Goal: Ask a question: Seek information or help from site administrators or community

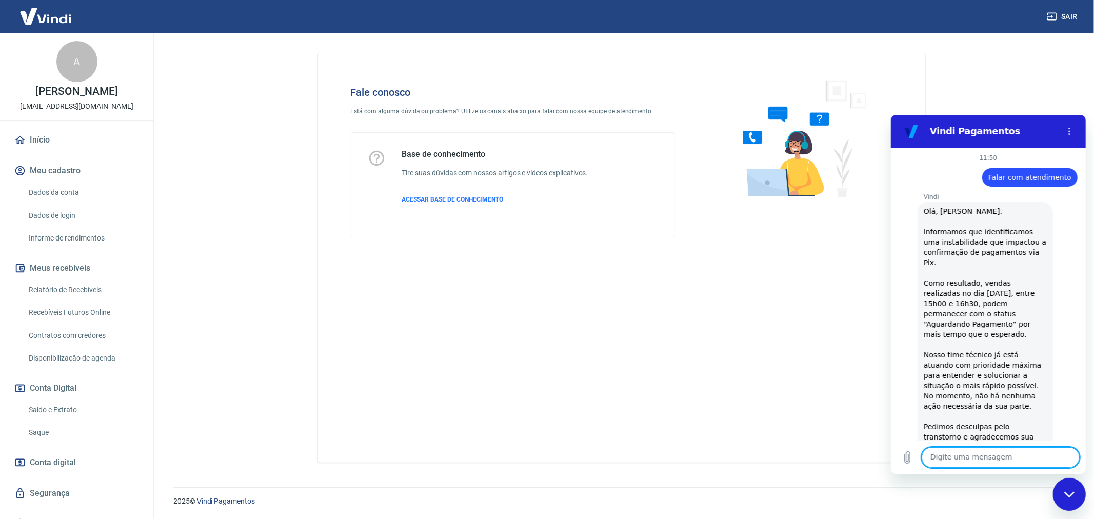
scroll to position [1168, 0]
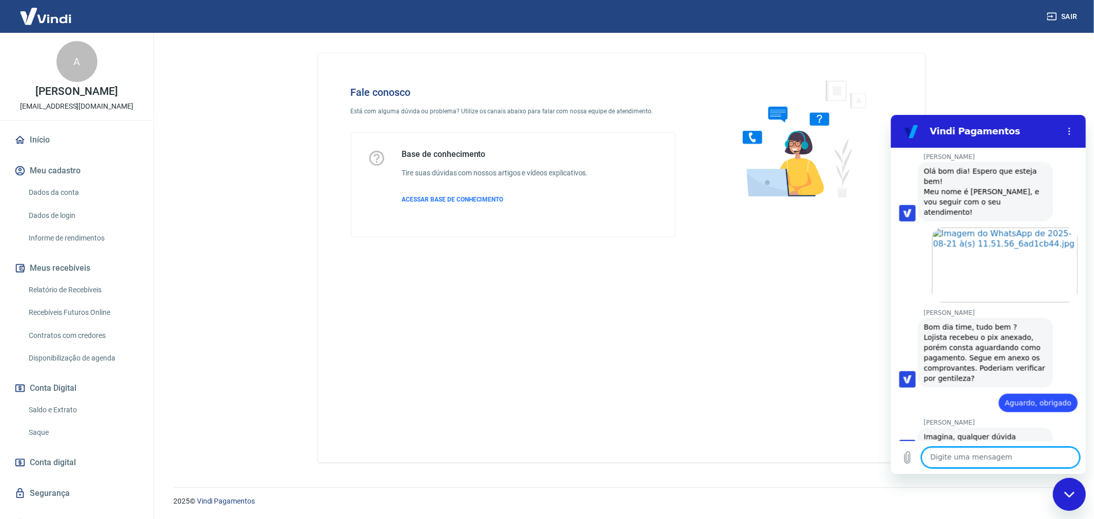
click at [964, 454] on textarea at bounding box center [1000, 457] width 158 height 21
type textarea "oLÁ?"
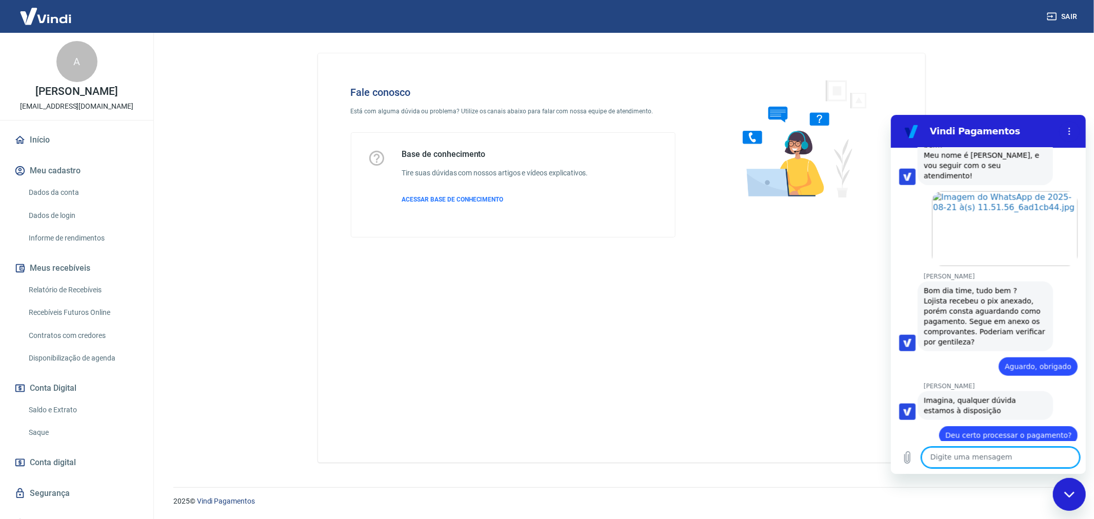
scroll to position [1207, 0]
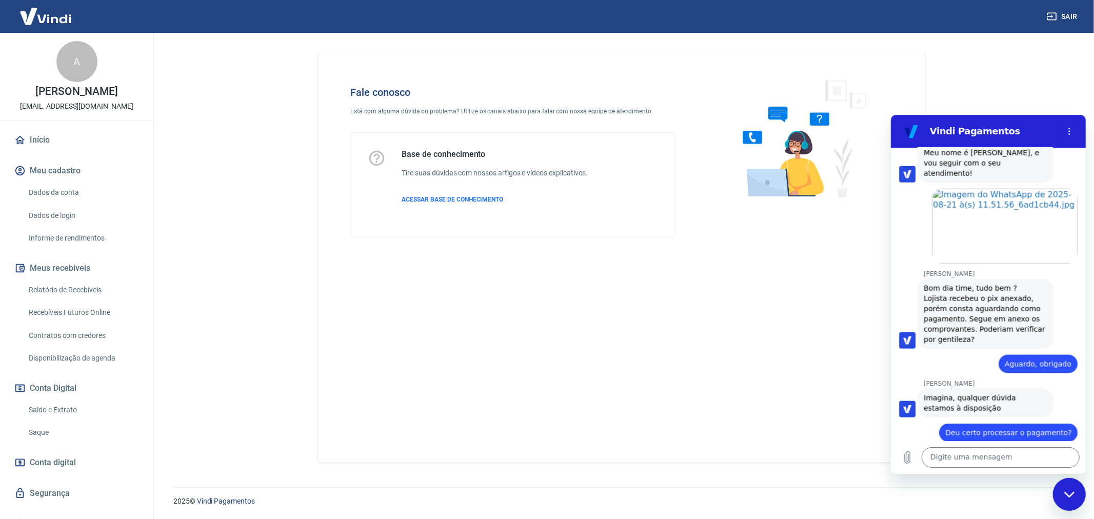
click at [545, 310] on div "Fale conosco Está com alguma dúvida ou problema? Utilize os canais abaixo para …" at bounding box center [621, 257] width 607 height 409
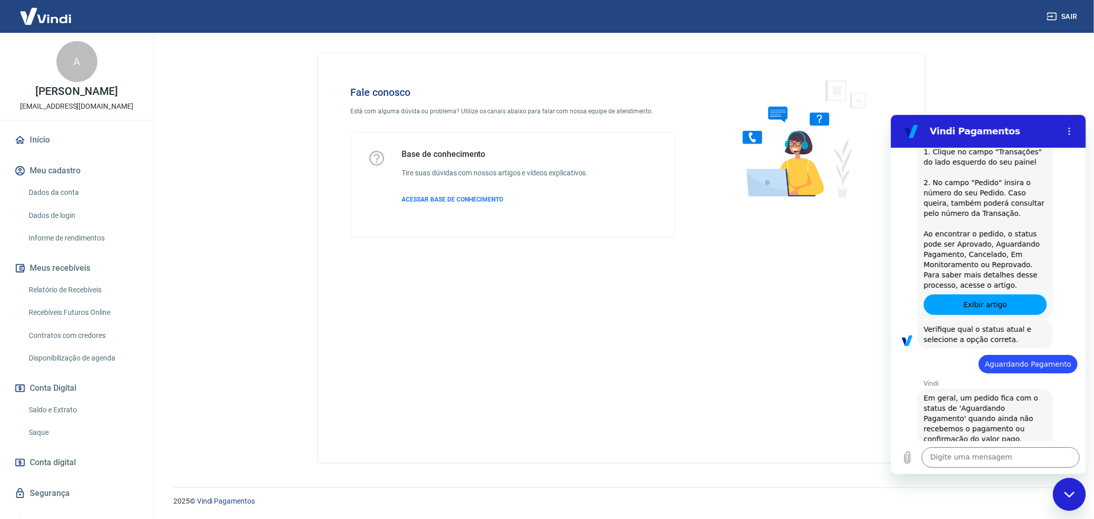
scroll to position [465, 0]
click at [462, 374] on div "Fale conosco Está com alguma dúvida ou problema? Utilize os canais abaixo para …" at bounding box center [621, 257] width 607 height 409
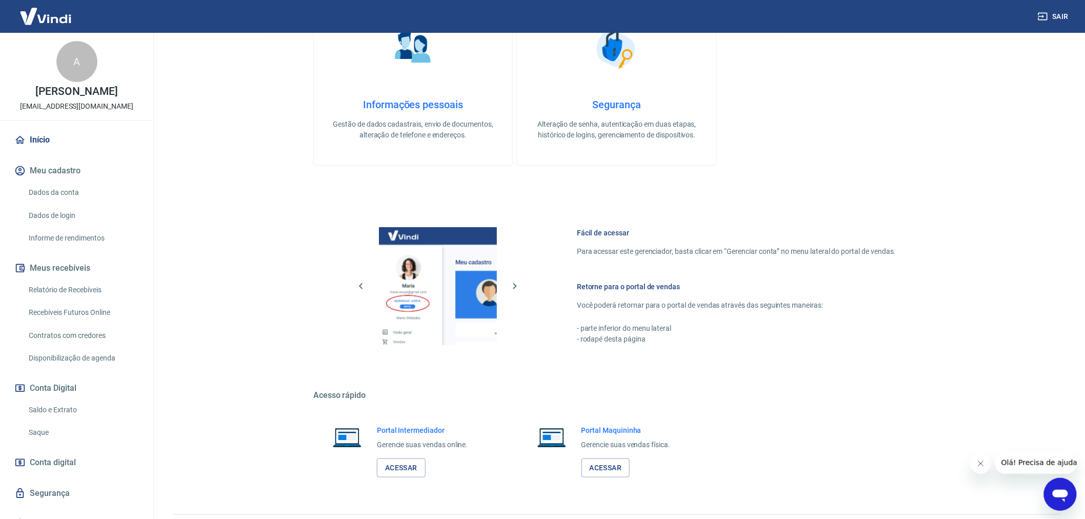
scroll to position [280, 0]
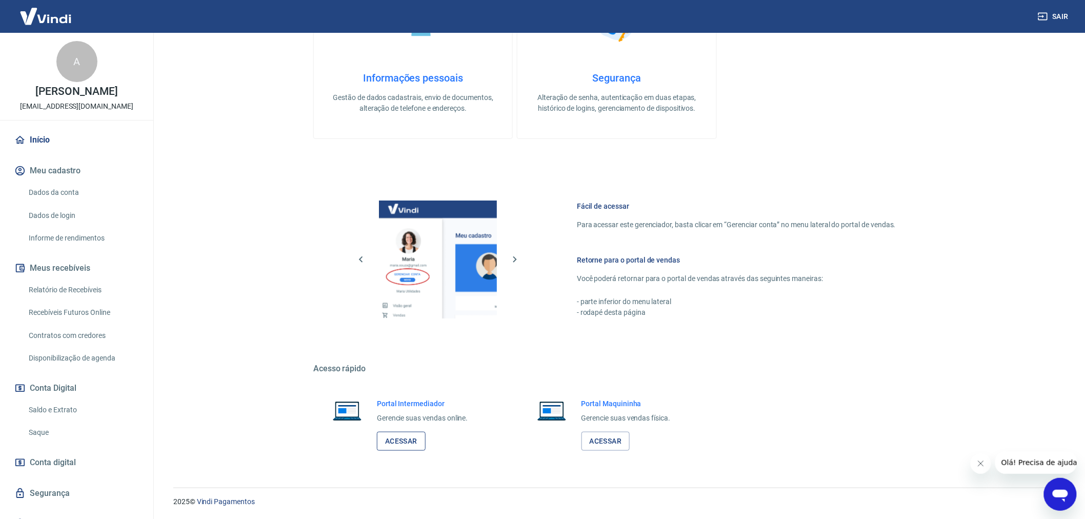
click at [406, 434] on link "Acessar" at bounding box center [401, 441] width 49 height 19
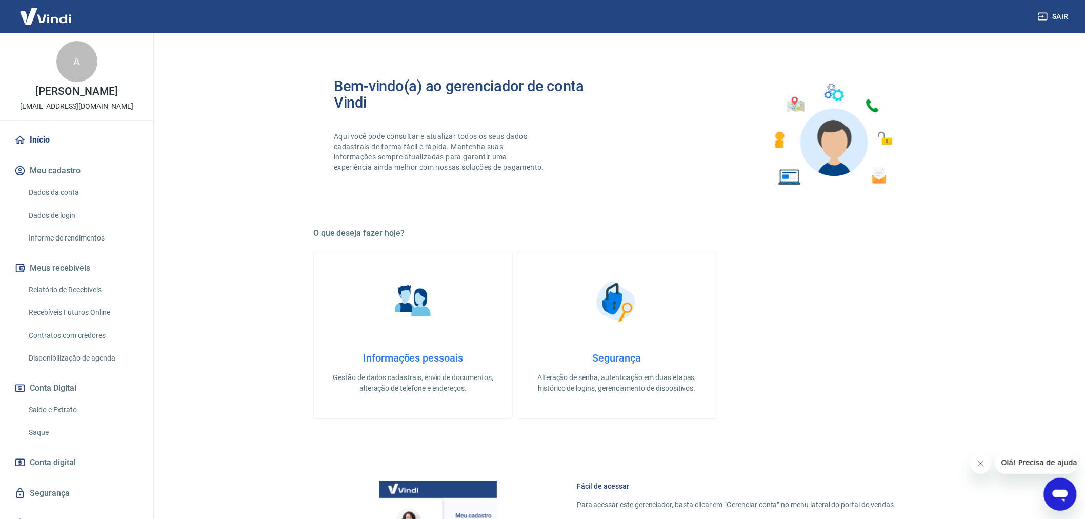
scroll to position [280, 0]
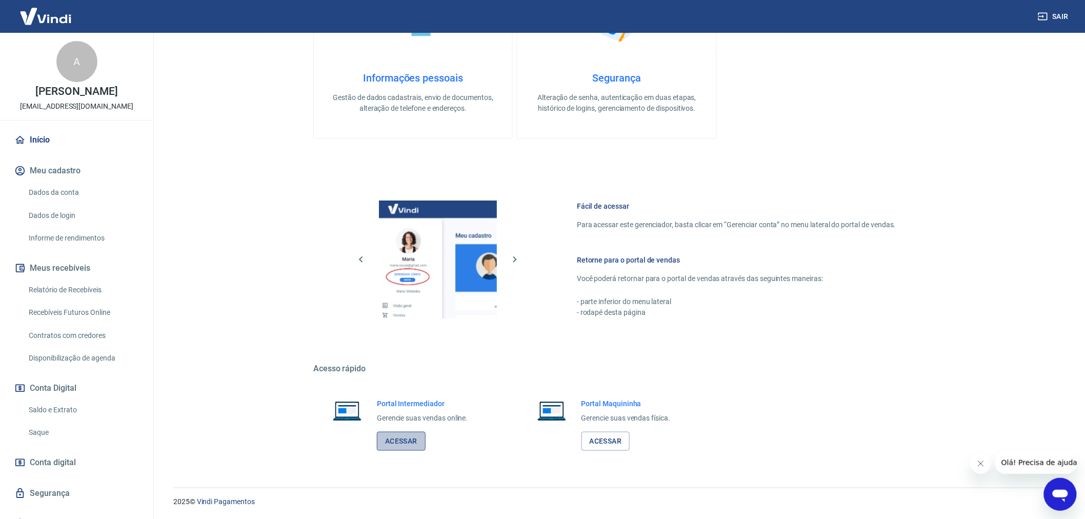
click at [408, 442] on link "Acessar" at bounding box center [401, 441] width 49 height 19
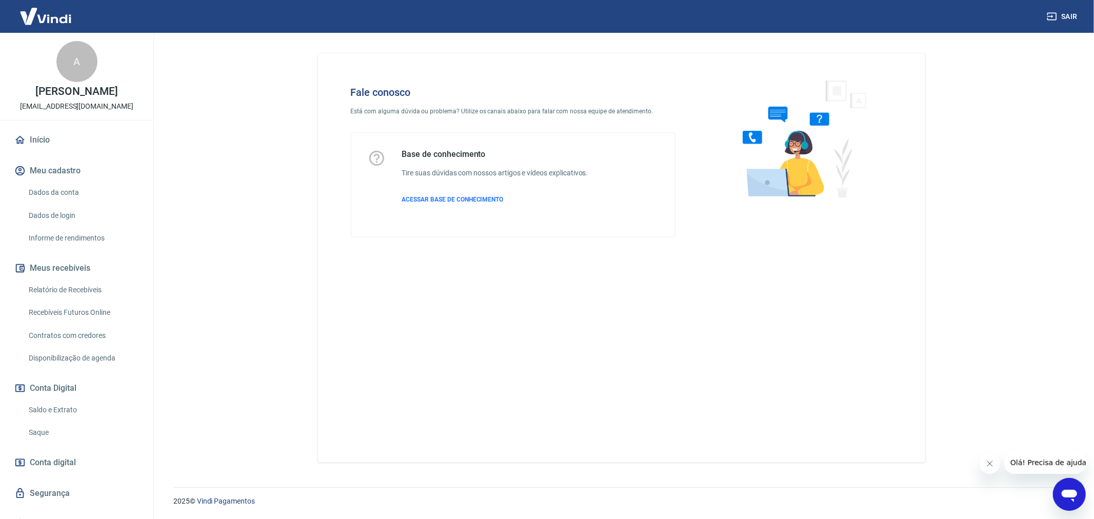
click at [1064, 505] on div "Abrir janela de mensagens" at bounding box center [1069, 494] width 31 height 31
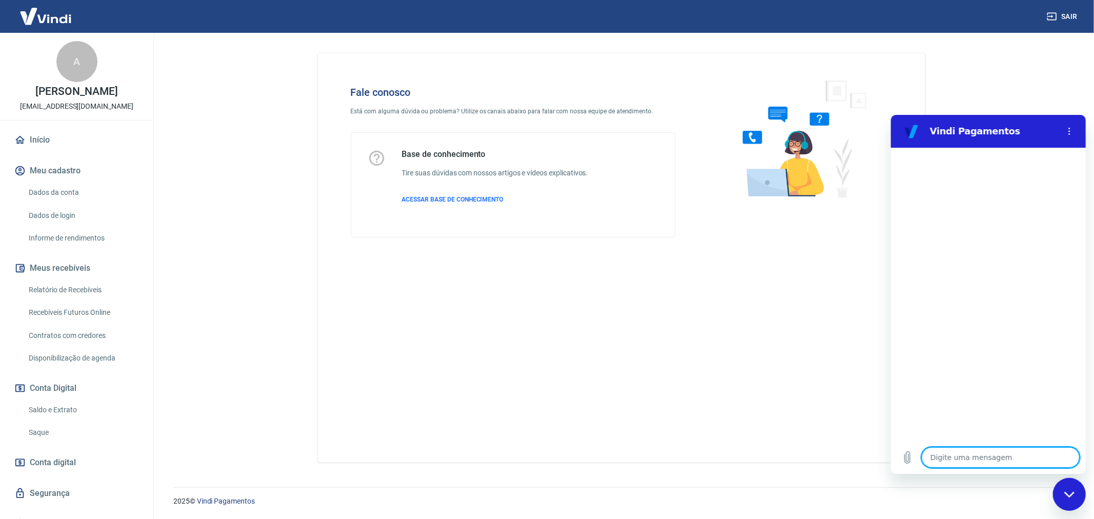
click at [952, 452] on textarea at bounding box center [1000, 457] width 158 height 21
type textarea "f"
type textarea "x"
type textarea "fa"
type textarea "x"
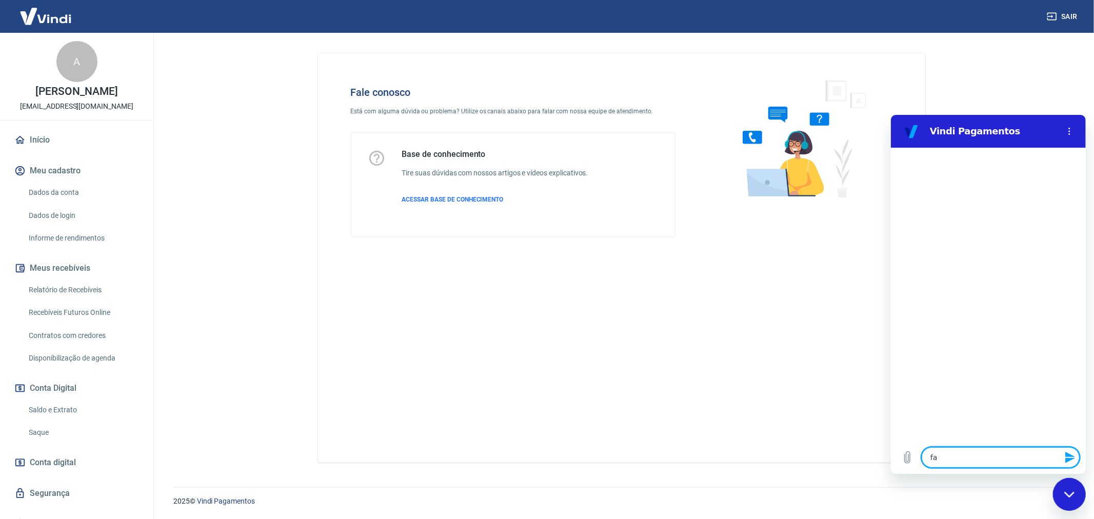
type textarea "fal"
type textarea "x"
type textarea "fala"
type textarea "x"
type textarea "falar"
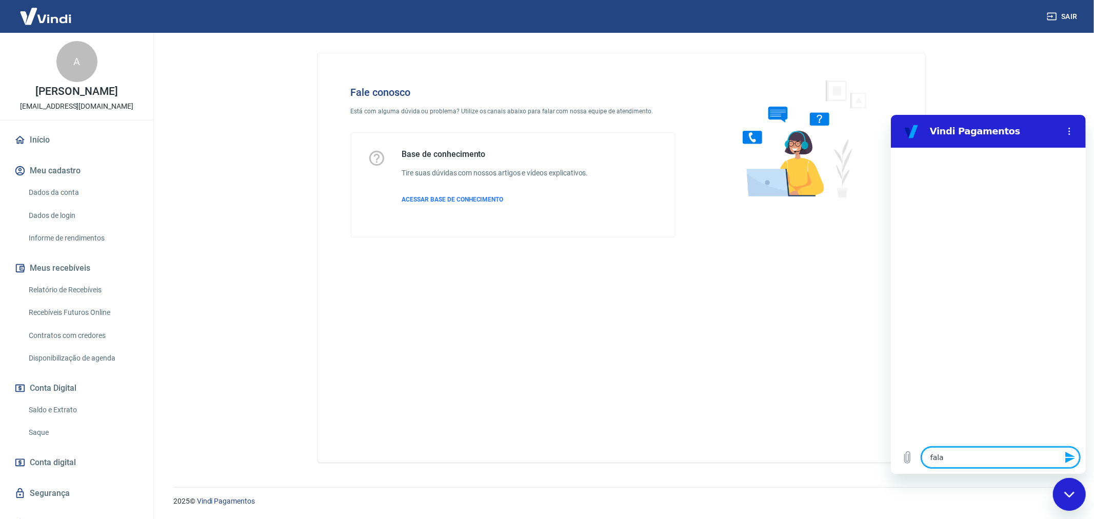
type textarea "x"
type textarea "falar"
type textarea "x"
type textarea "falar c"
type textarea "x"
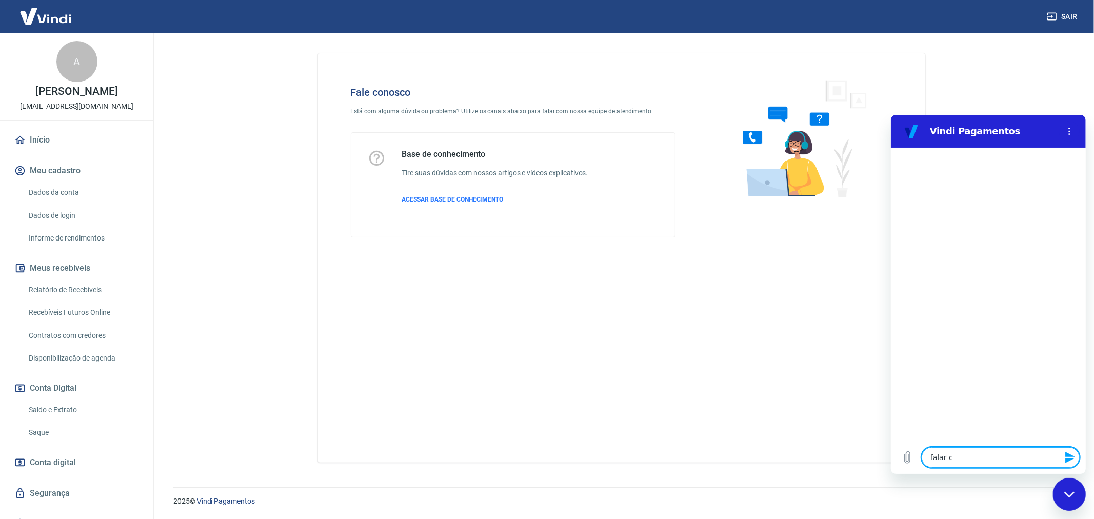
type textarea "falar co"
type textarea "x"
type textarea "falar com"
type textarea "x"
type textarea "falar com"
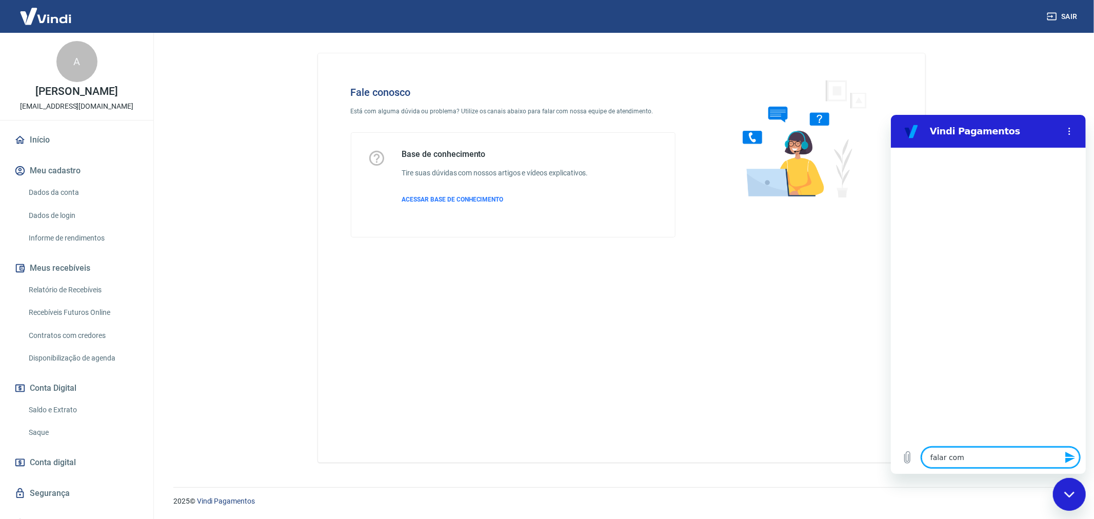
type textarea "x"
type textarea "falar com a"
type textarea "x"
type textarea "falar com at"
type textarea "x"
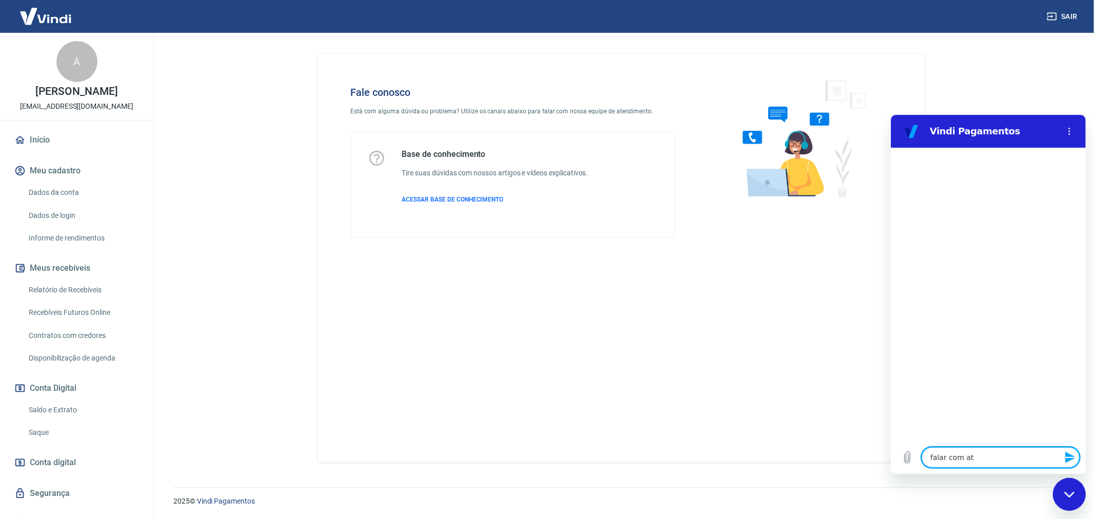
type textarea "falar com ate"
type textarea "x"
type textarea "falar com aten"
type textarea "x"
type textarea "falar com atend"
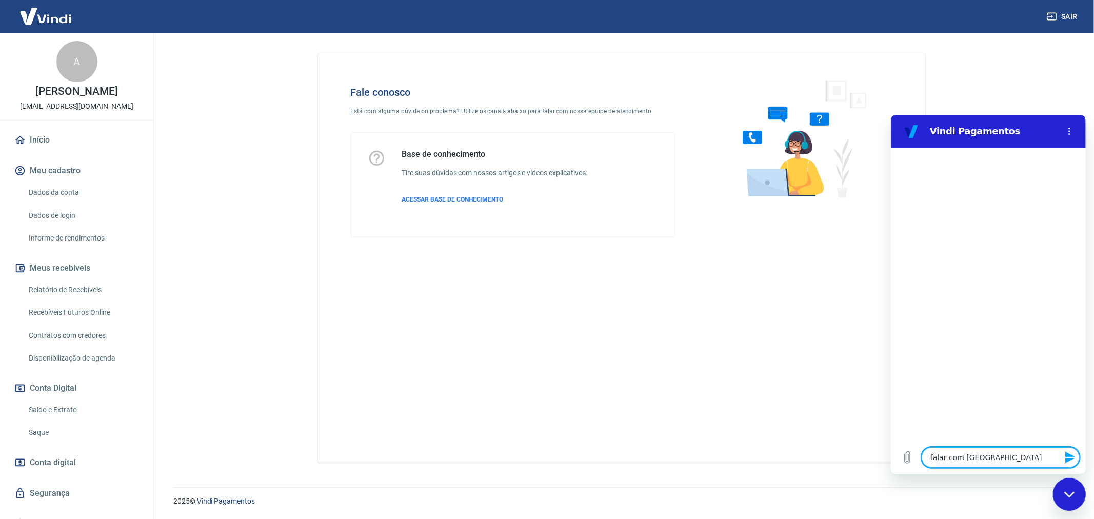
type textarea "x"
type textarea "falar com atendi"
type textarea "x"
type textarea "falar com atendim"
type textarea "x"
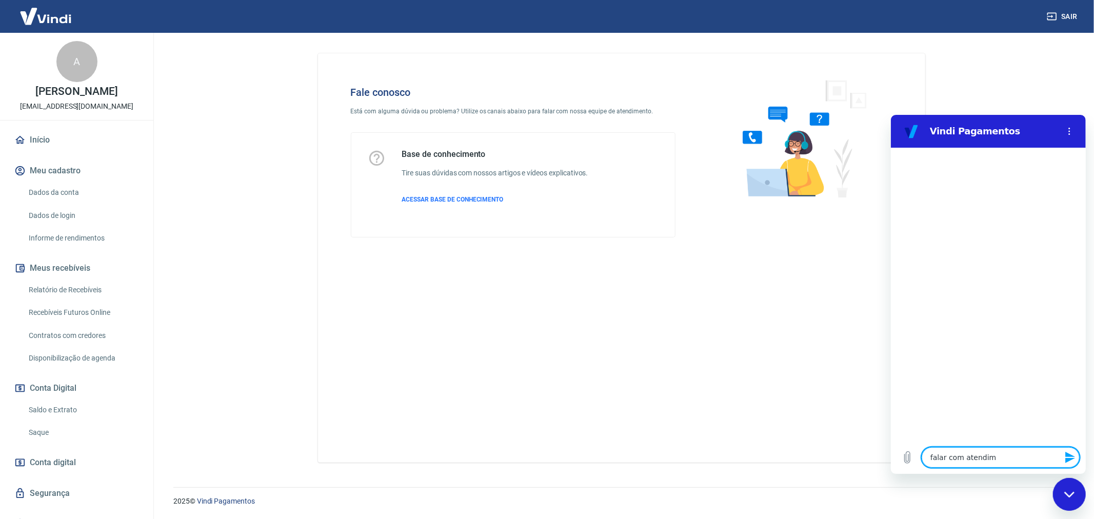
type textarea "falar com atendime"
type textarea "x"
type textarea "falar com atendimen"
type textarea "x"
type textarea "falar com atendiment"
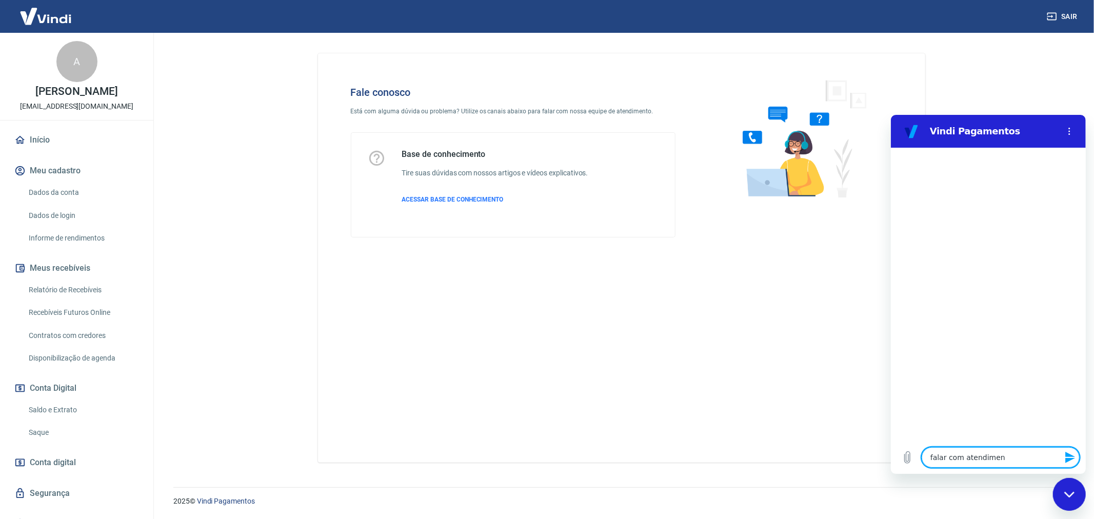
type textarea "x"
type textarea "falar com atendimento"
type textarea "x"
click at [1004, 460] on textarea at bounding box center [1000, 457] width 158 height 21
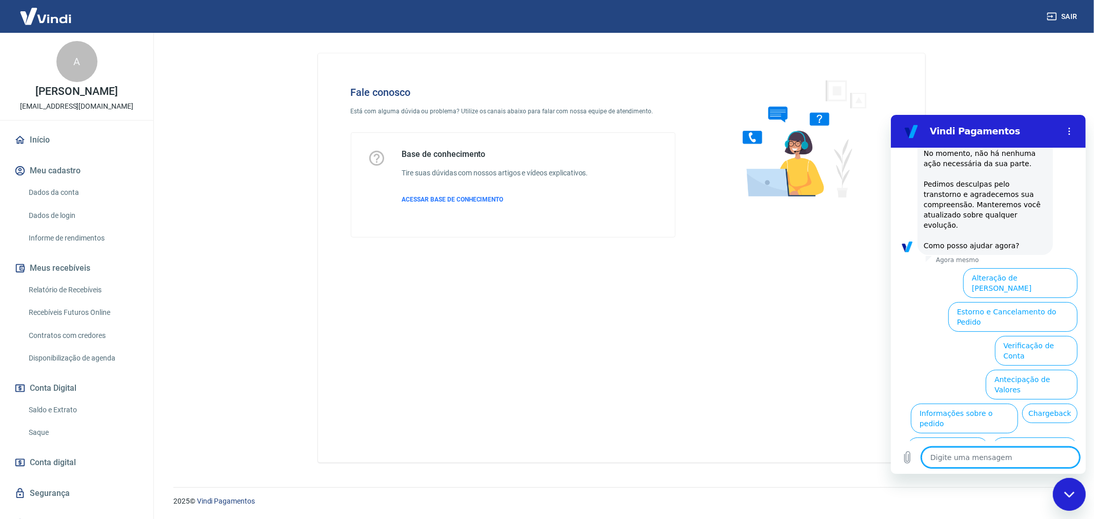
scroll to position [250, 0]
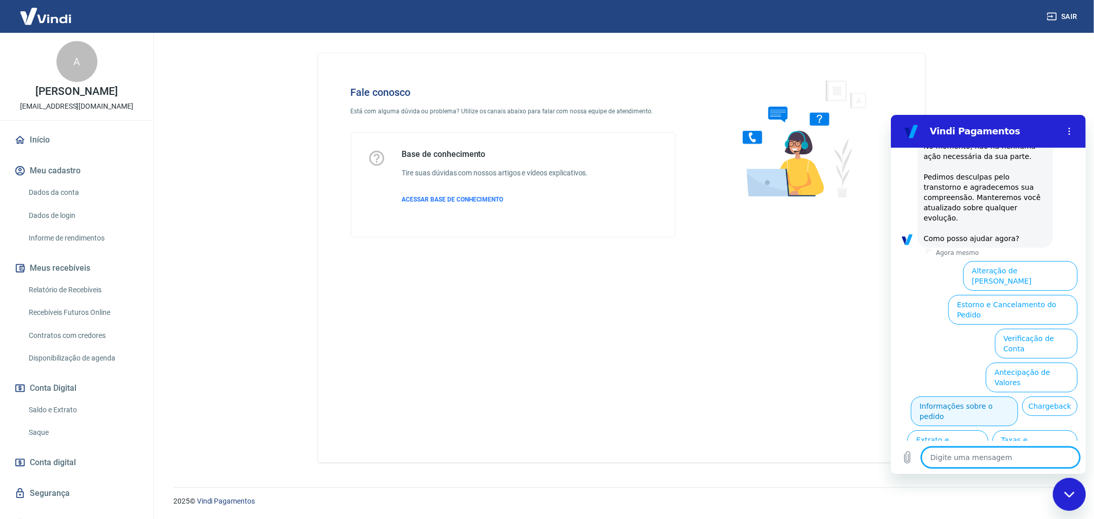
click at [1018, 396] on button "Informações sobre o pedido" at bounding box center [964, 411] width 107 height 30
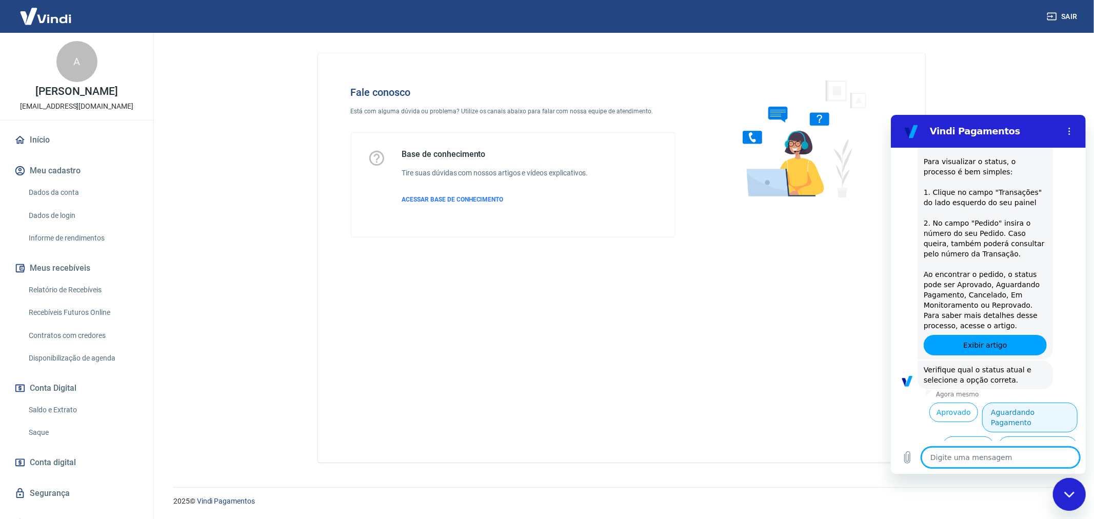
click at [1029, 402] on button "Aguardando Pagamento" at bounding box center [1029, 417] width 95 height 30
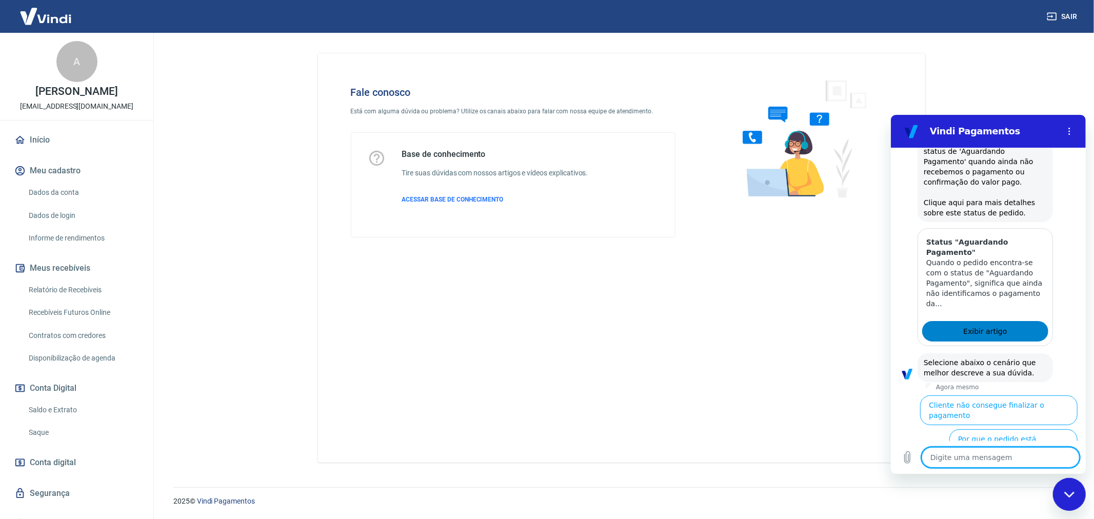
scroll to position [726, 0]
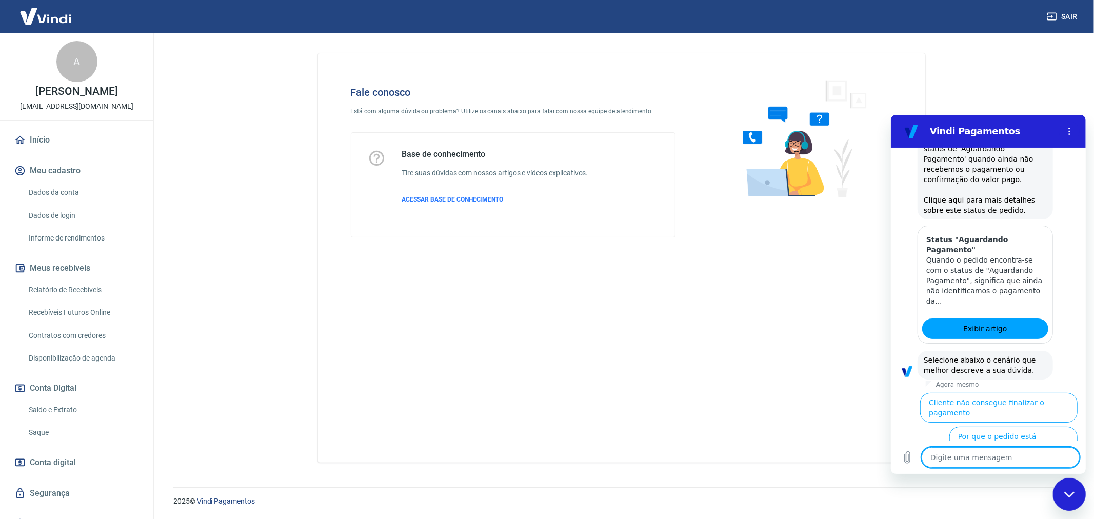
click at [1016, 460] on button "Cliente pagou, mas pedido consta 'Aguardando Pagamento'" at bounding box center [1015, 480] width 126 height 40
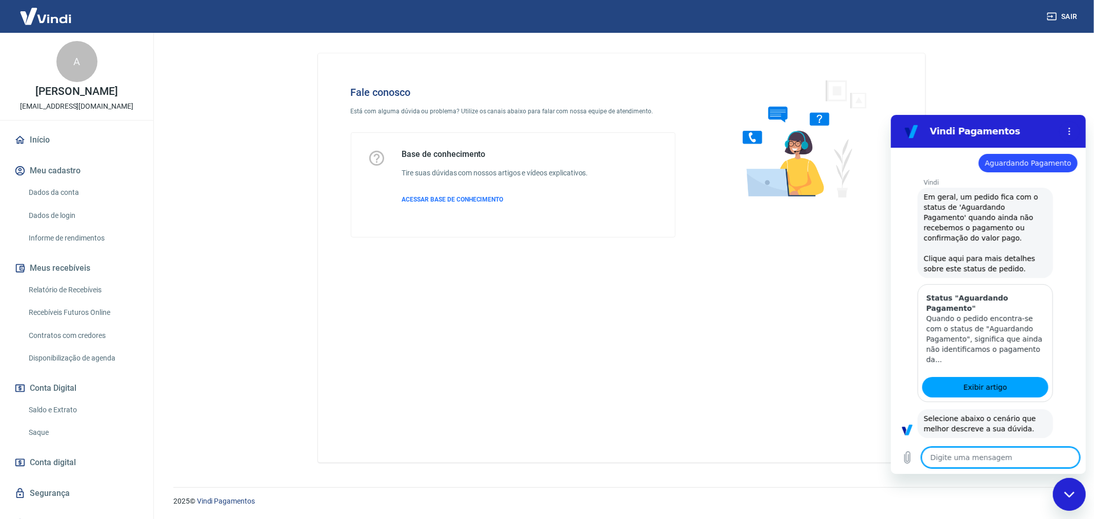
scroll to position [670, 0]
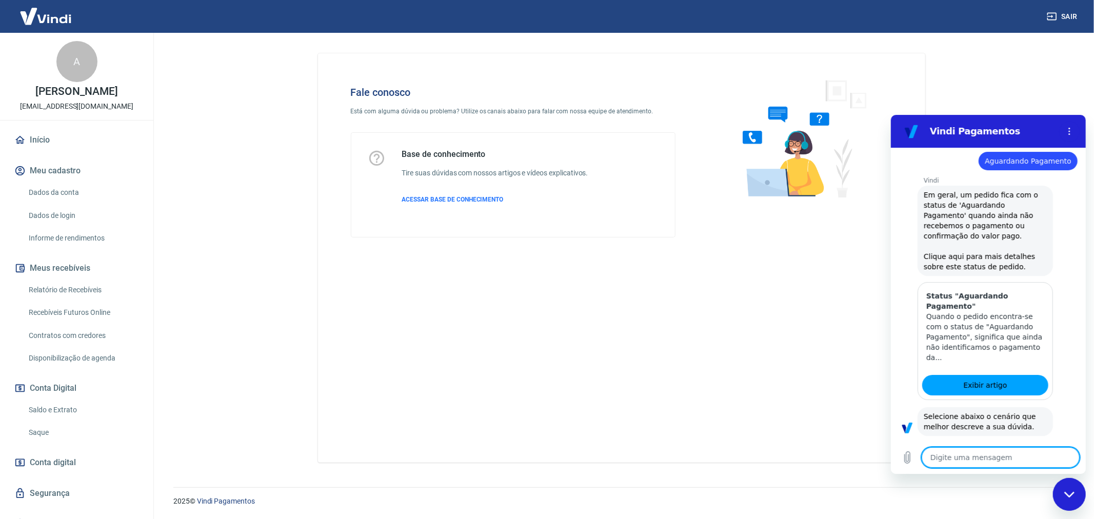
click at [954, 461] on textarea at bounding box center [1000, 457] width 158 height 21
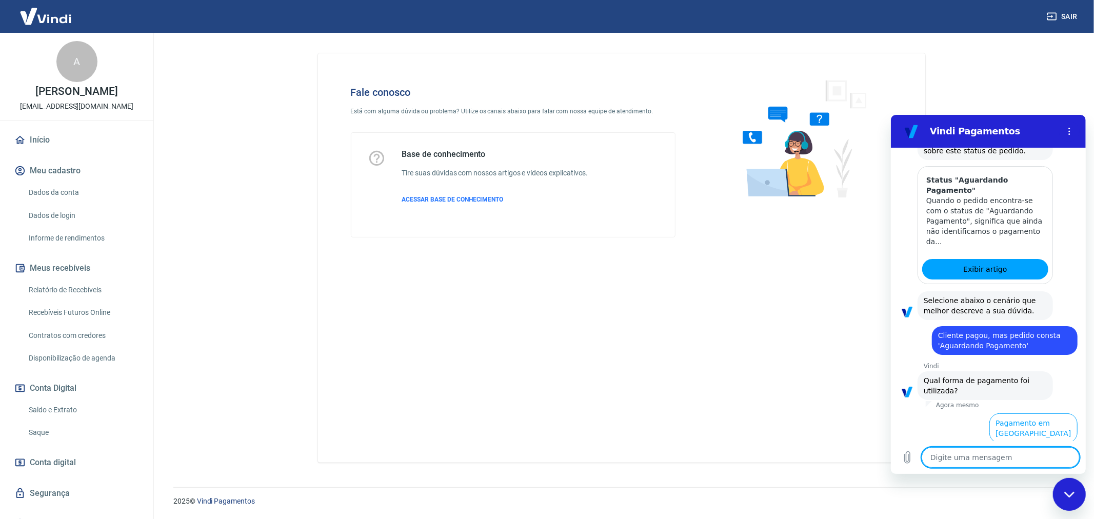
click at [954, 461] on textarea at bounding box center [1000, 457] width 158 height 21
click at [1040, 446] on button "Pagamento em Pix" at bounding box center [1038, 461] width 77 height 30
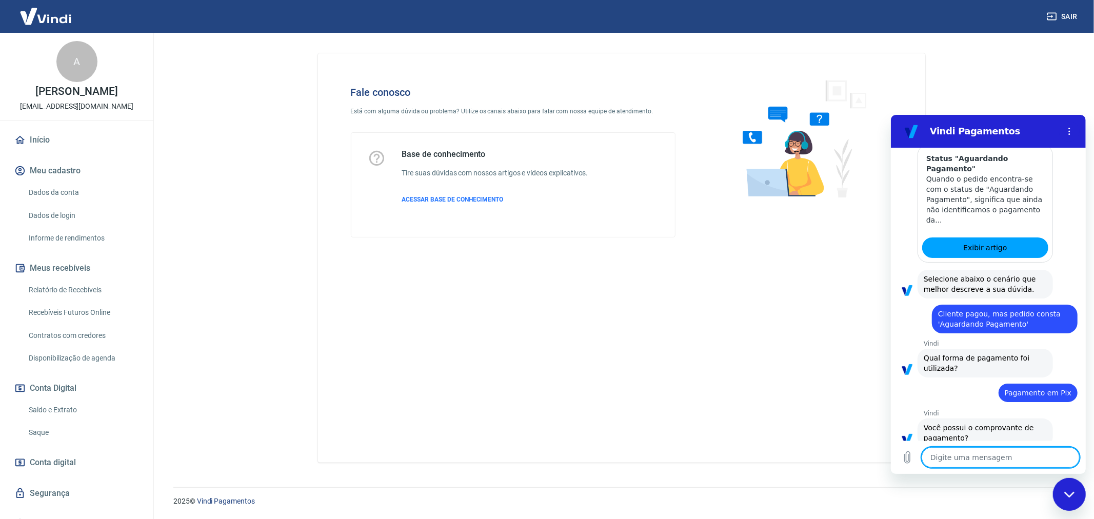
click at [962, 459] on textarea at bounding box center [1000, 457] width 158 height 21
click at [1020, 460] on button "Sim" at bounding box center [1027, 469] width 30 height 19
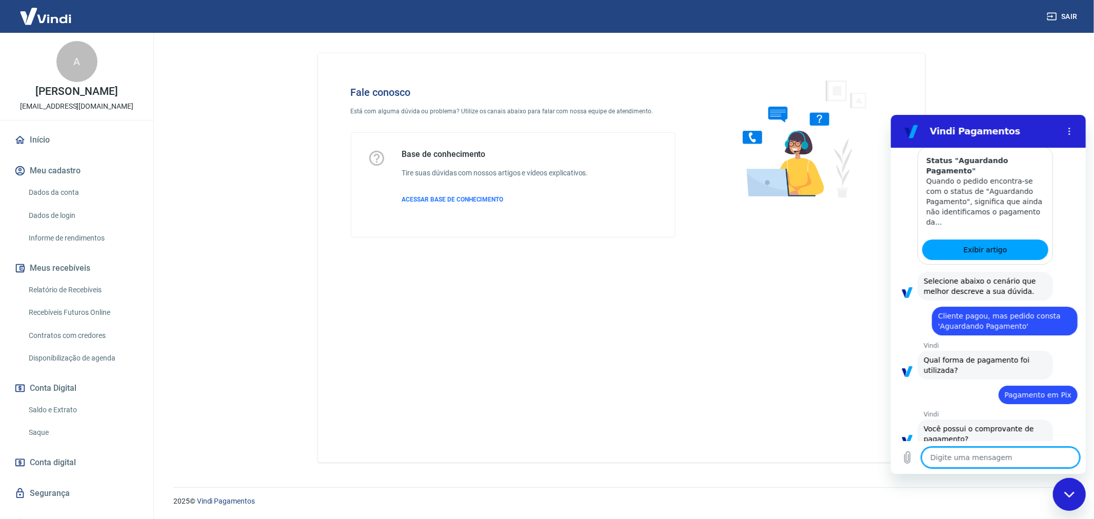
click at [980, 452] on textarea at bounding box center [1000, 457] width 158 height 21
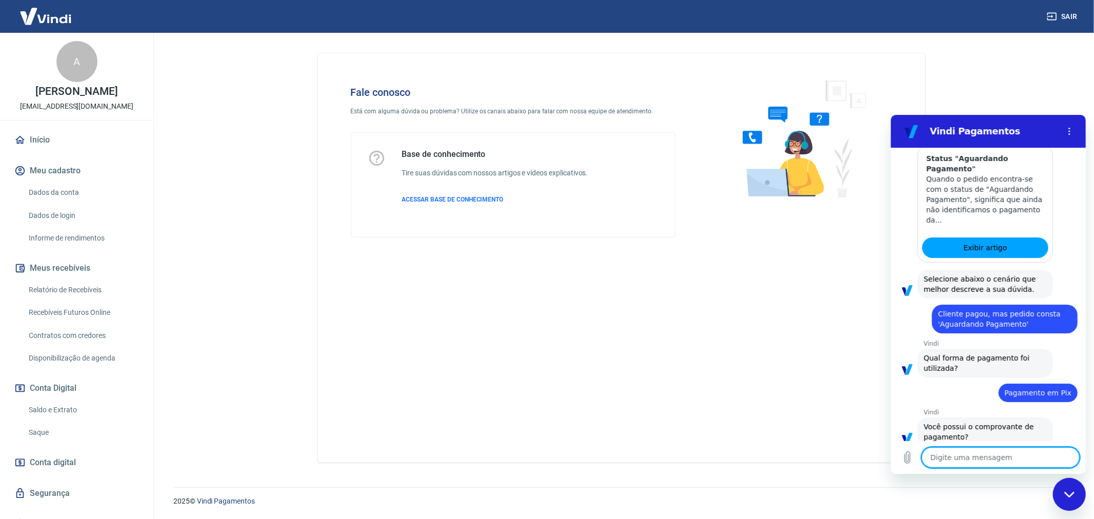
type textarea "x"
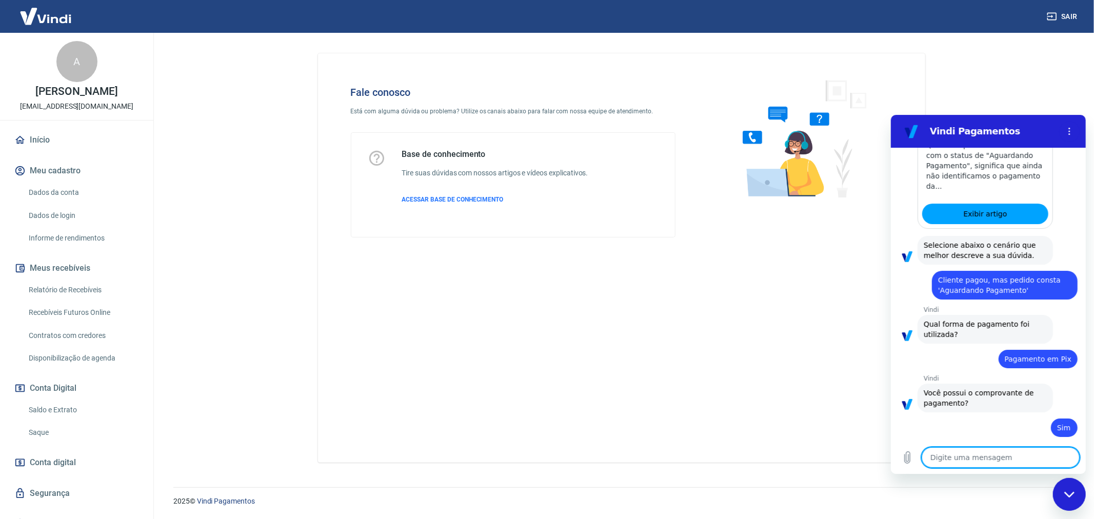
type textarea "r"
type textarea "x"
type textarea "ra"
type textarea "x"
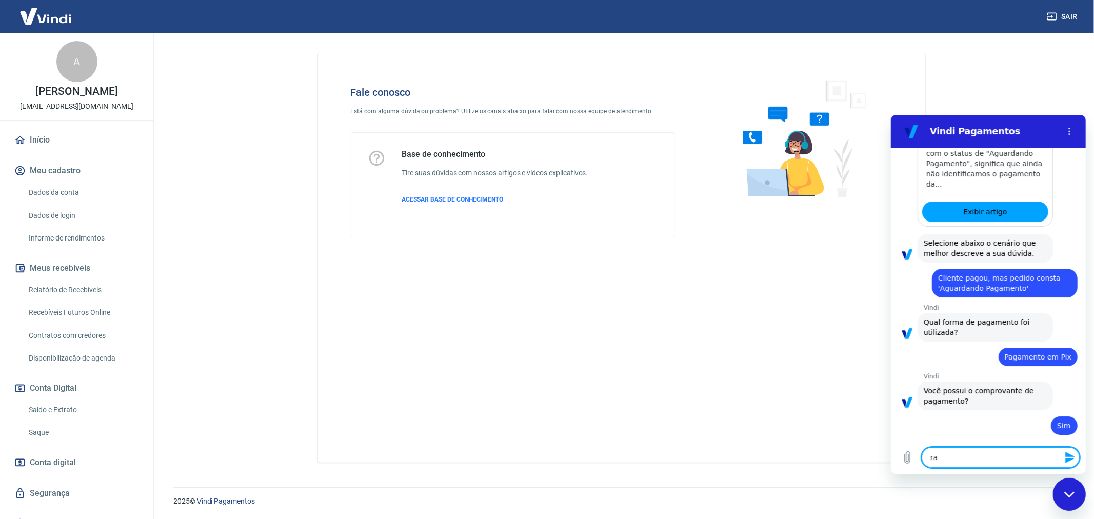
type textarea "ran"
type textarea "x"
type textarea "rans"
type textarea "x"
type textarea "ransa"
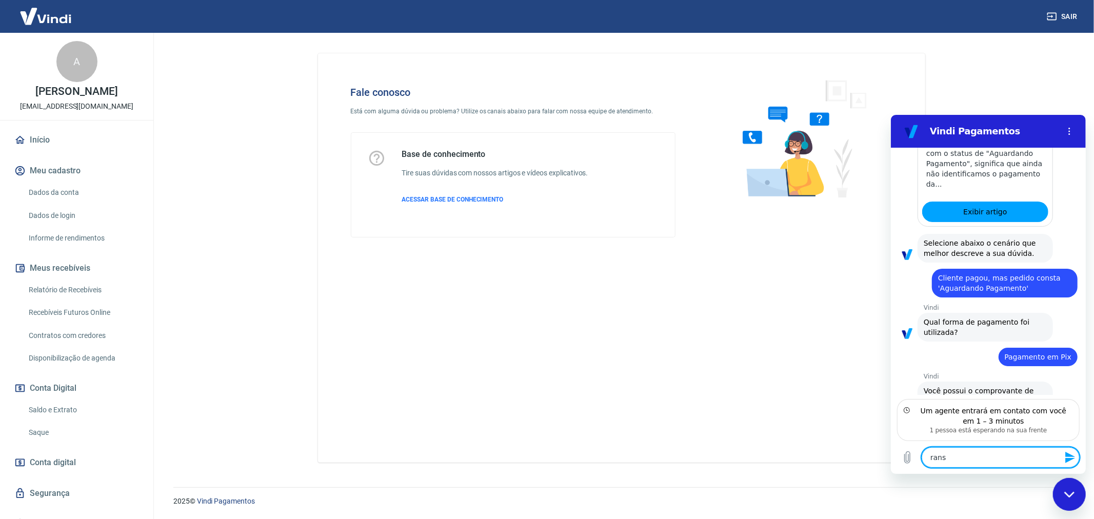
type textarea "x"
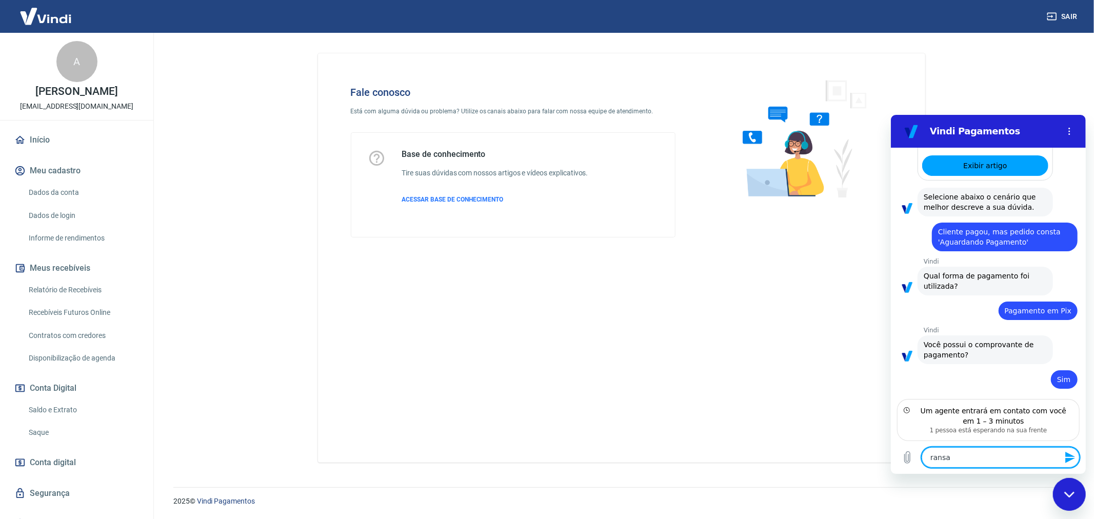
type textarea "ransaç"
type textarea "x"
type textarea "ransaçã"
type textarea "x"
type textarea "ransação"
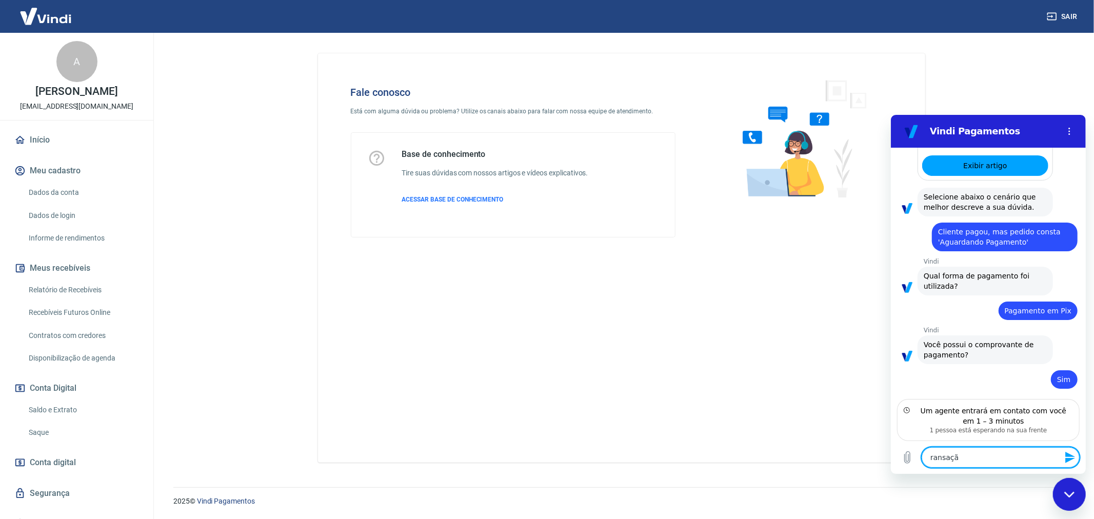
type textarea "x"
type textarea "ransação"
type textarea "x"
paste textarea "207705"
type textarea "ransação 207705"
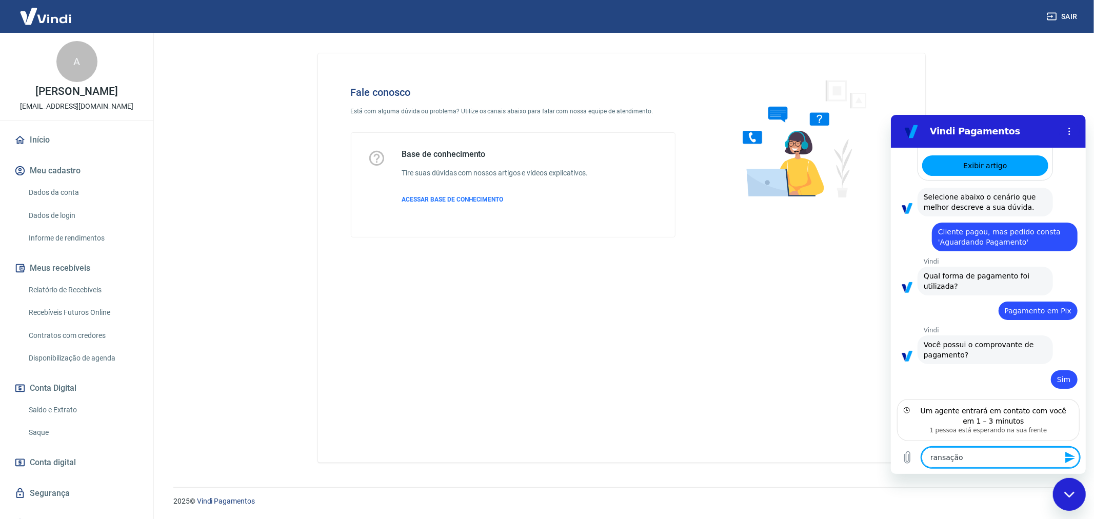
type textarea "x"
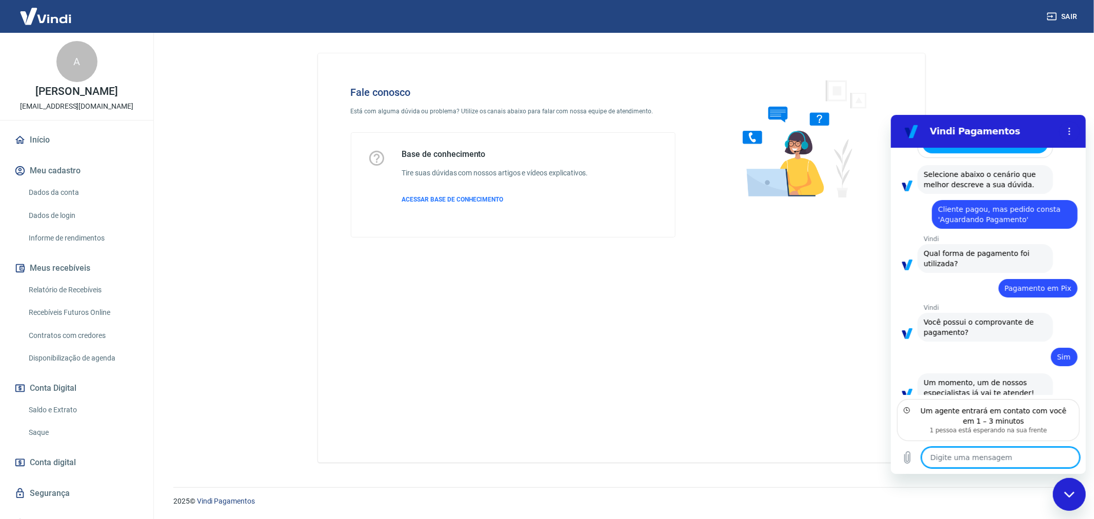
scroll to position [914, 0]
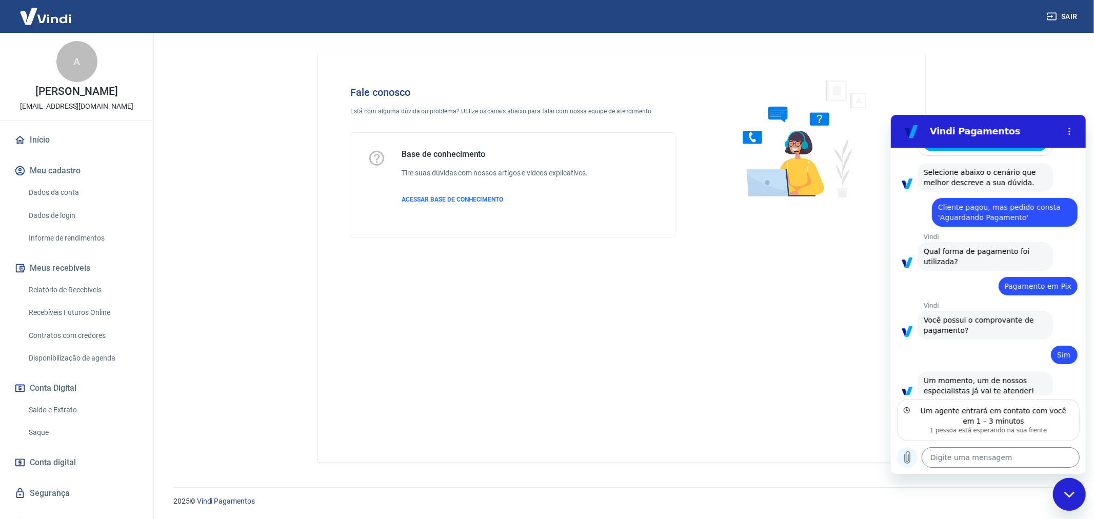
click at [908, 458] on icon "Carregar arquivo" at bounding box center [907, 457] width 6 height 12
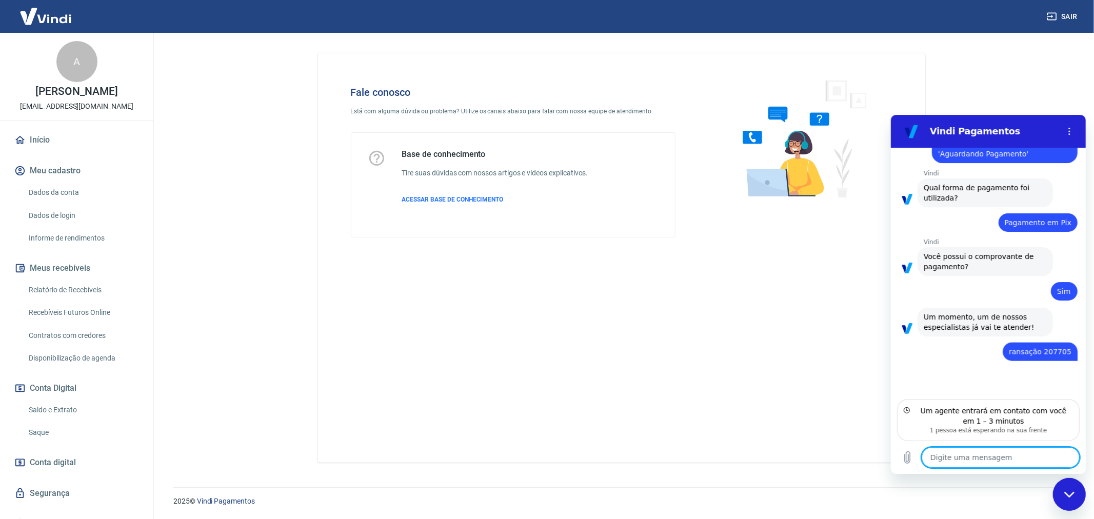
type textarea "x"
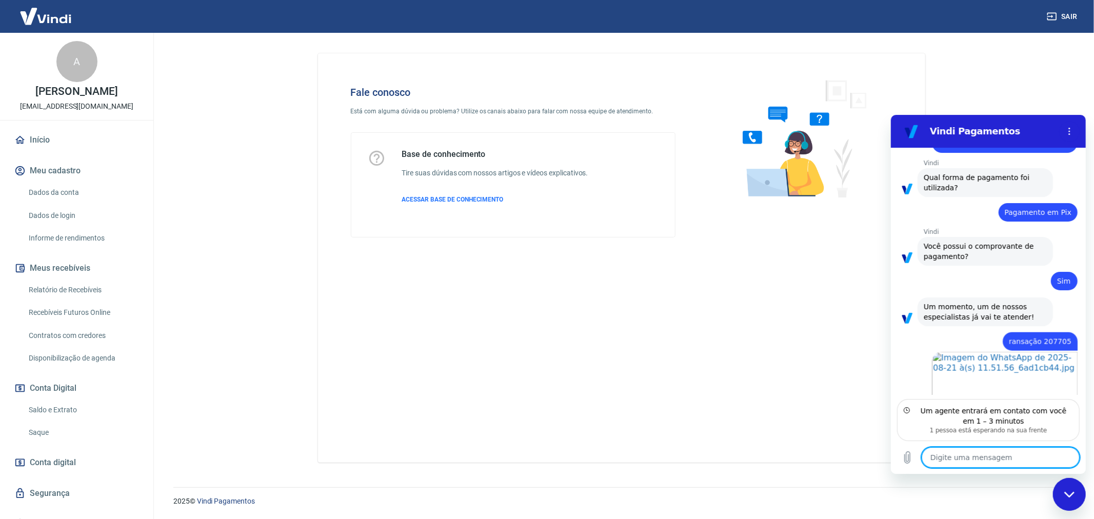
type textarea "A"
type textarea "x"
type textarea "Ac"
type textarea "x"
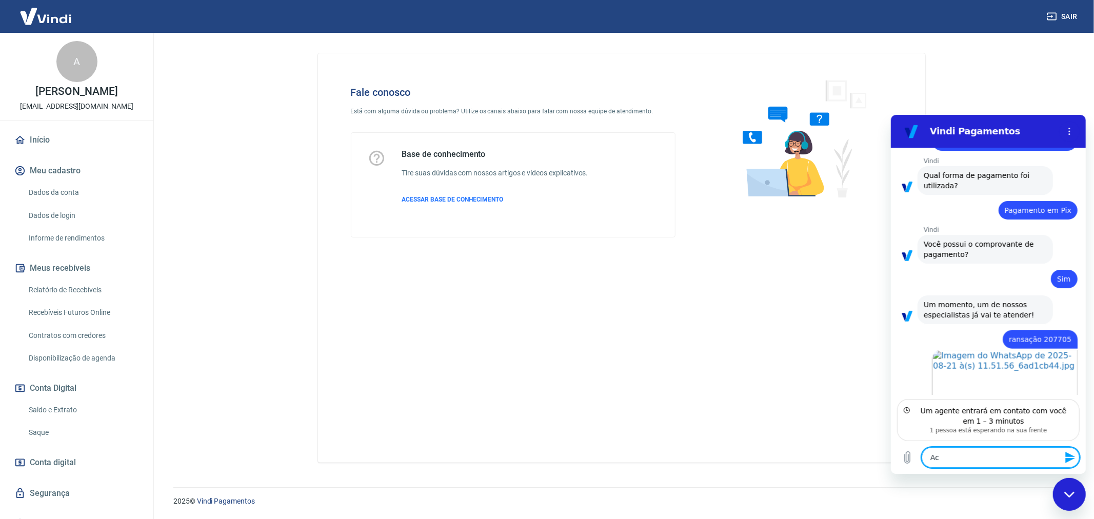
type textarea "Acl"
type textarea "x"
type textarea "Acli"
type textarea "x"
type textarea "Aclie"
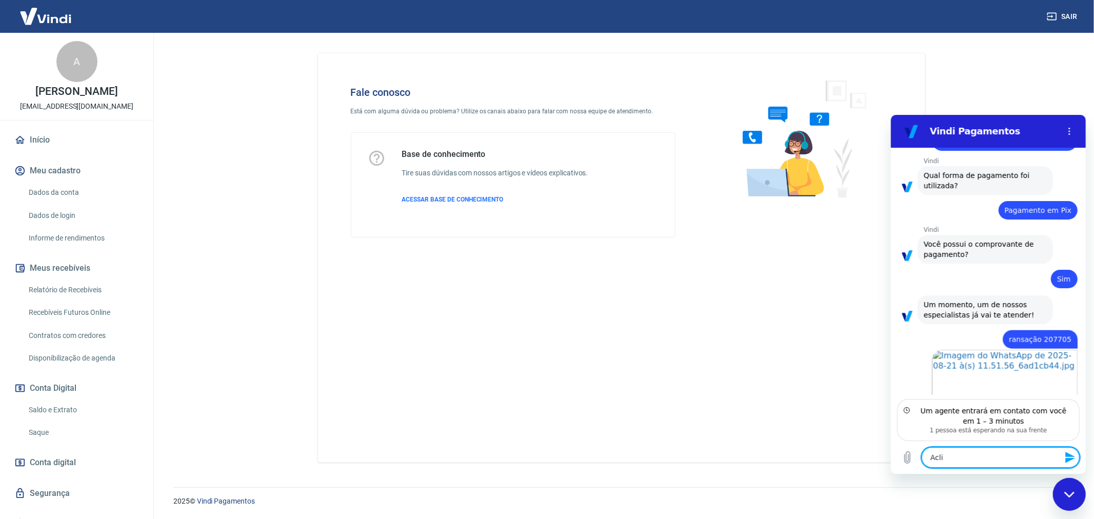
type textarea "x"
type textarea "Aclien"
type textarea "x"
type textarea "Aclient"
type textarea "x"
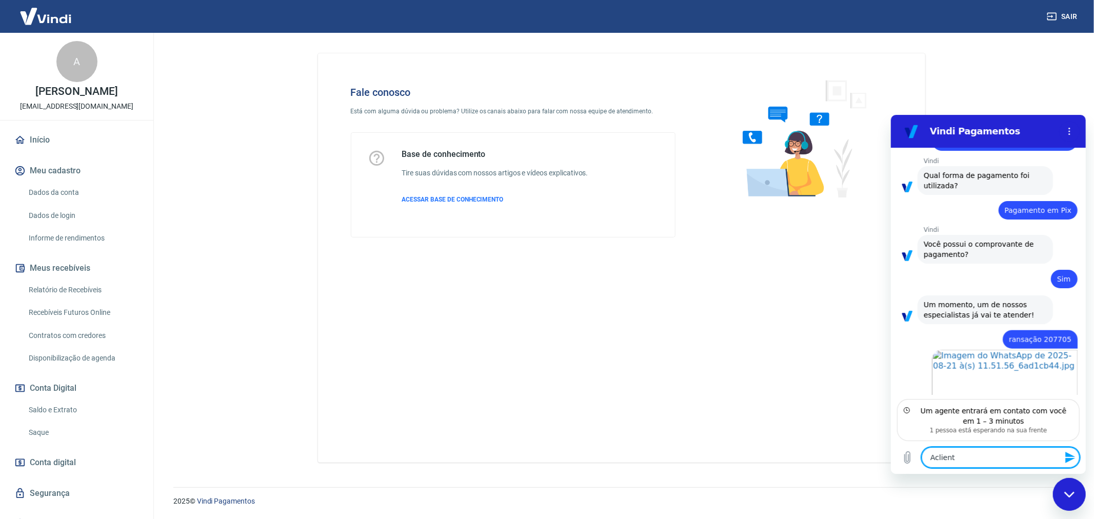
type textarea "Acliente"
type textarea "x"
type textarea "Acliente"
type textarea "x"
type textarea "Acliente r"
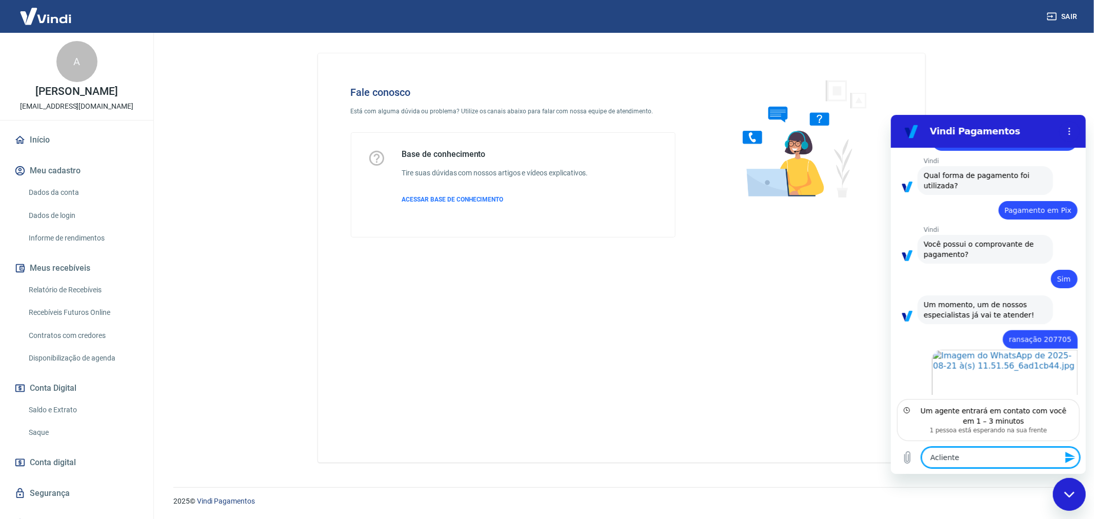
type textarea "x"
type textarea "Acliente re"
type textarea "x"
type textarea "Acliente rea"
type textarea "x"
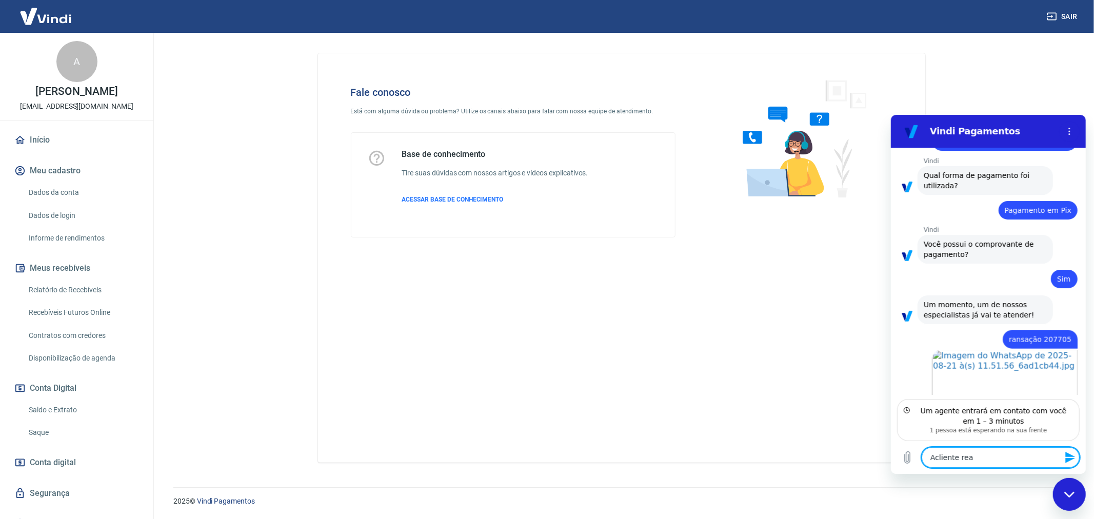
type textarea "Acliente real"
type textarea "x"
type textarea "Acliente reali"
type textarea "x"
type textarea "Acliente realio"
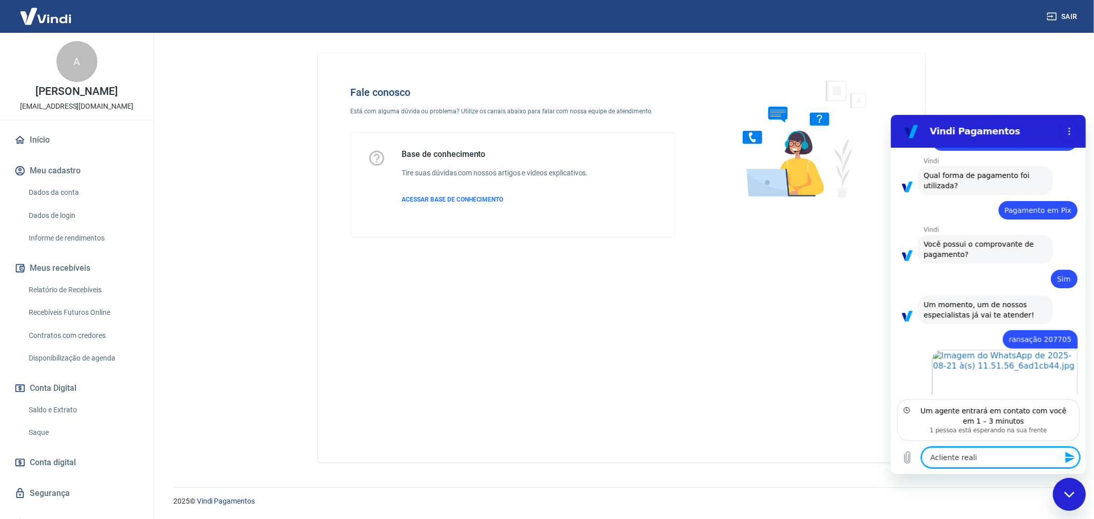
type textarea "x"
type textarea "Acliente reali"
type textarea "x"
type textarea "Acliente realiz"
type textarea "x"
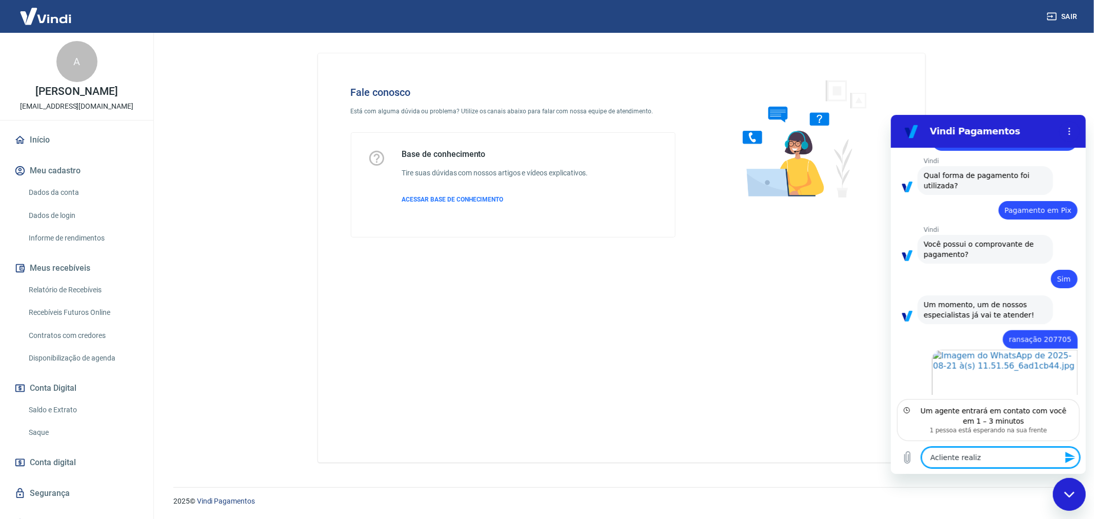
type textarea "Acliente realizo"
type textarea "x"
type textarea "Acliente realizou"
type textarea "x"
type textarea "Acliente realizou"
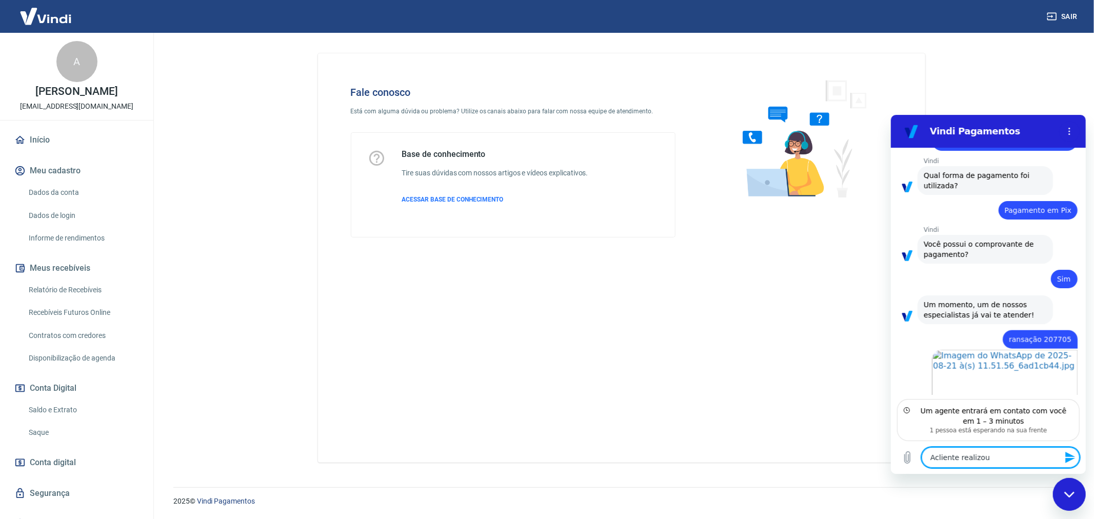
type textarea "x"
type textarea "Acliente realizou o"
type textarea "x"
type textarea "Acliente realizou o"
type textarea "x"
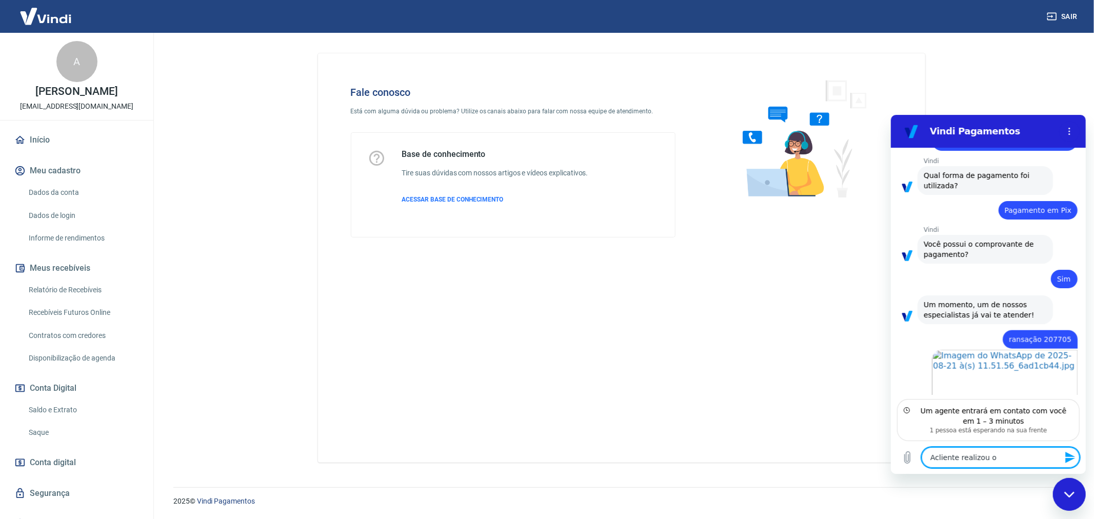
type textarea "Acliente realizou o p"
type textarea "x"
type textarea "Acliente realizou o pa"
type textarea "x"
type textarea "Acliente realizou o pag"
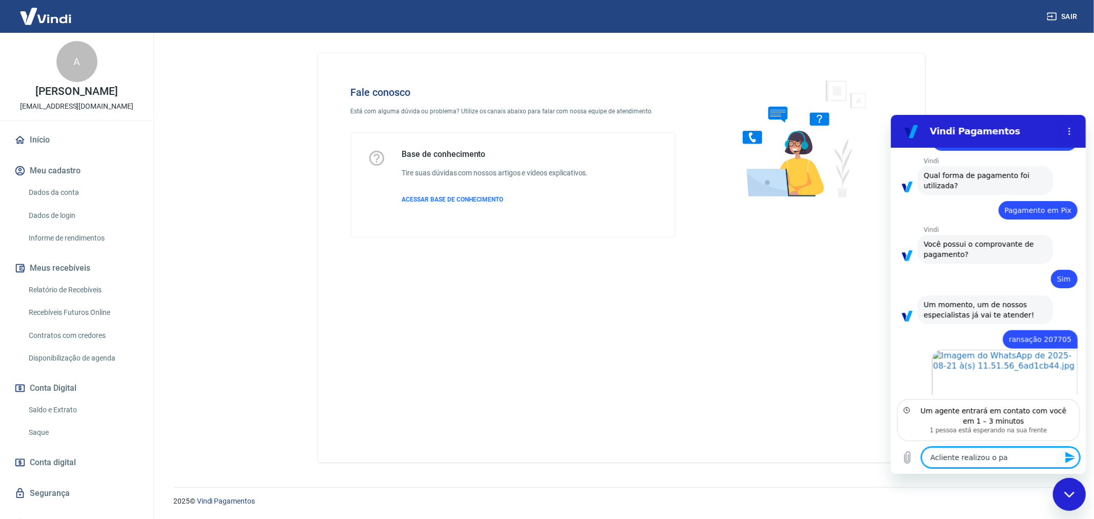
type textarea "x"
type textarea "Acliente realizou o paga"
type textarea "x"
type textarea "Acliente realizou o pagam"
type textarea "x"
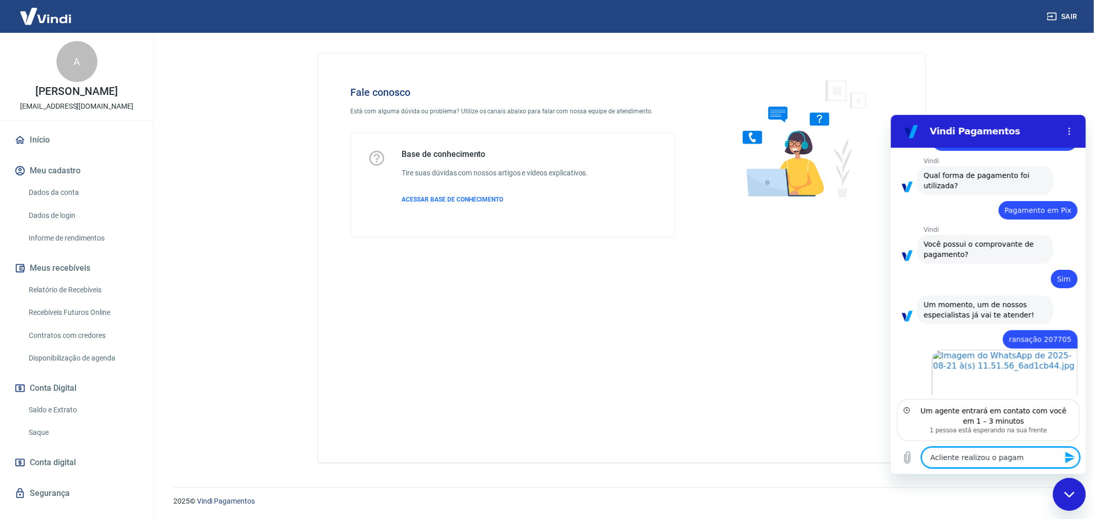
type textarea "Acliente realizou o pagame"
type textarea "x"
type textarea "Acliente realizou o pagamen"
type textarea "x"
type textarea "Acliente realizou o pagament"
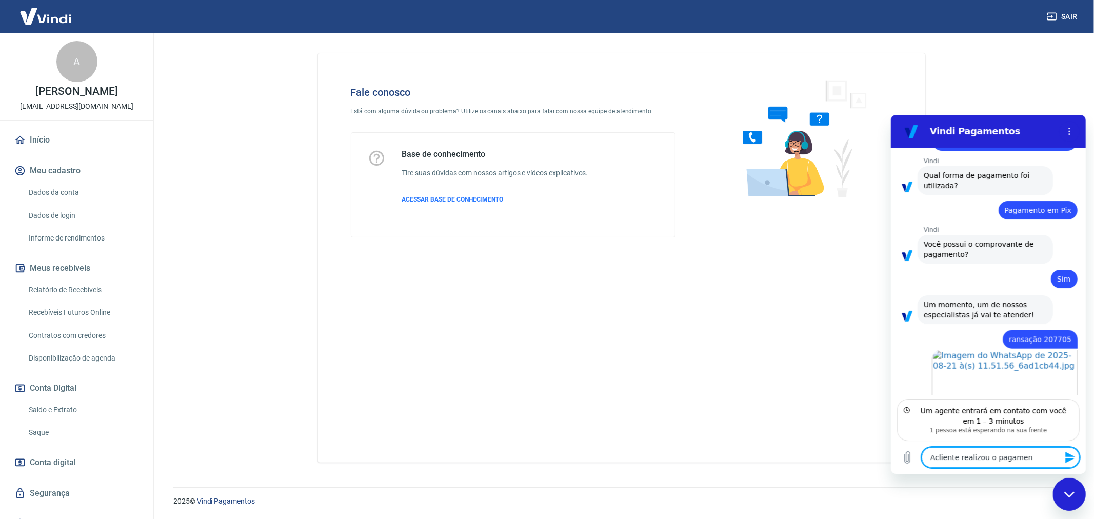
type textarea "x"
type textarea "Acliente realizou o pagamento"
type textarea "x"
type textarea "Acliente realizou o pagamento"
type textarea "x"
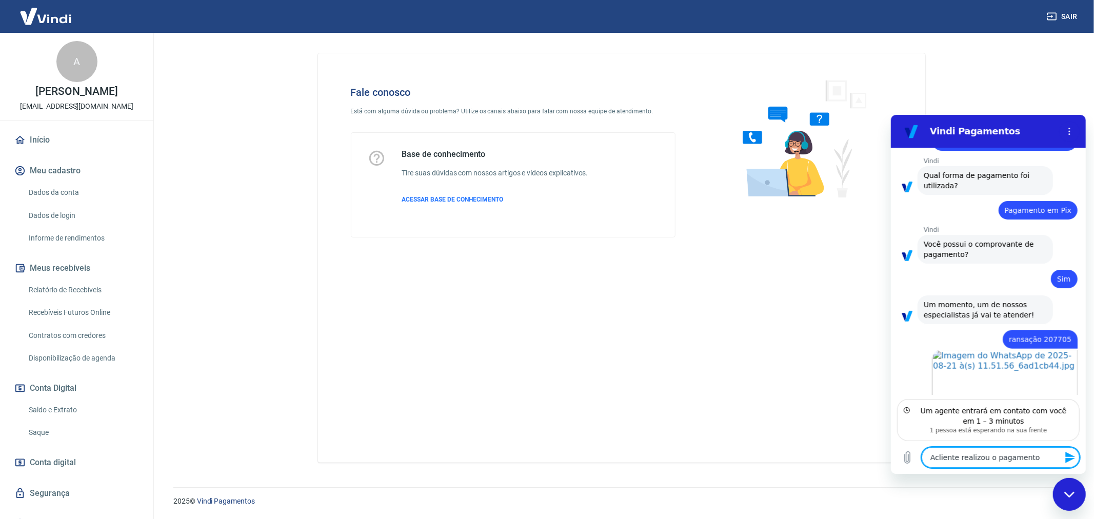
type textarea "Acliente realizou o pagamento p"
type textarea "x"
type textarea "Acliente realizou o pagamento pa"
type textarea "x"
type textarea "Acliente realizou o pagamento par"
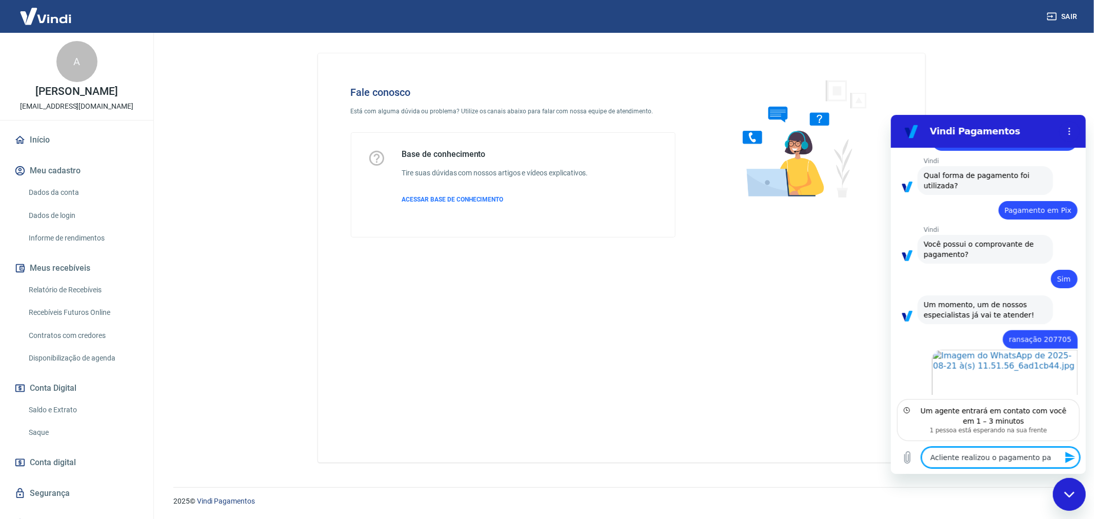
type textarea "x"
type textarea "Acliente realizou o pagamento para"
type textarea "x"
type textarea "Acliente realizou o pagamento para"
type textarea "x"
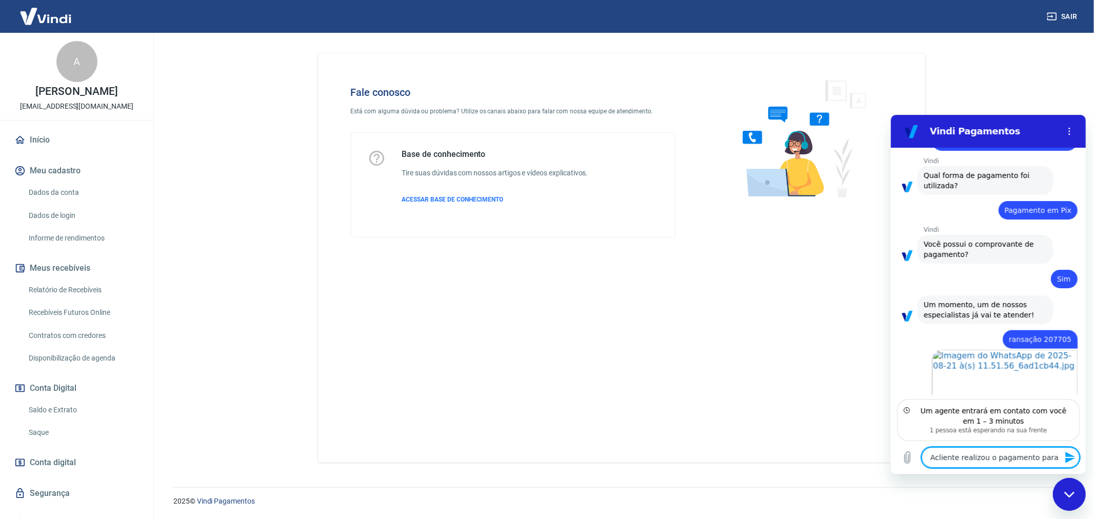
type textarea "Acliente realizou o pagamento para n"
type textarea "x"
type textarea "Acliente realizou o pagamento para nó"
type textarea "x"
type textarea "Acliente realizou o pagamento para nós"
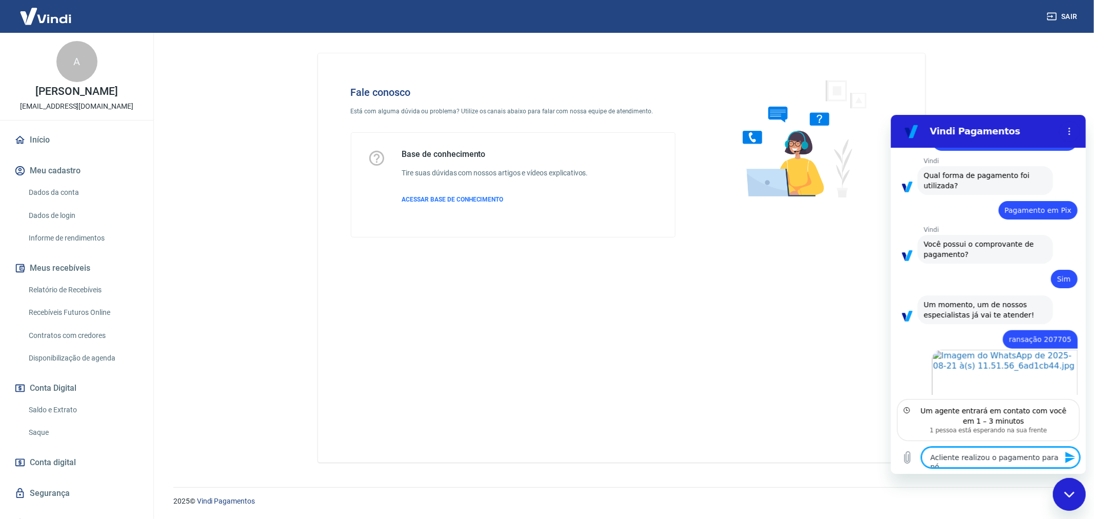
type textarea "x"
type textarea "Acliente realizou o pagamento para nós,"
type textarea "x"
type textarea "Acliente realizou o pagamento para nós,"
type textarea "x"
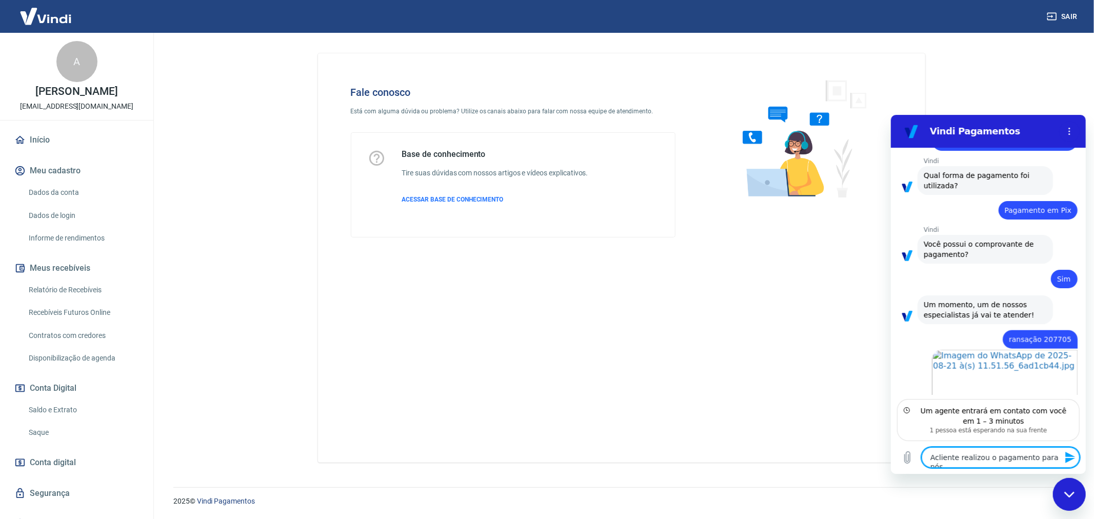
type textarea "Acliente realizou o pagamento para nós, p"
type textarea "x"
type textarea "Acliente realizou o pagamento para nós, po"
type textarea "x"
type textarea "Acliente realizou o pagamento para nós, por"
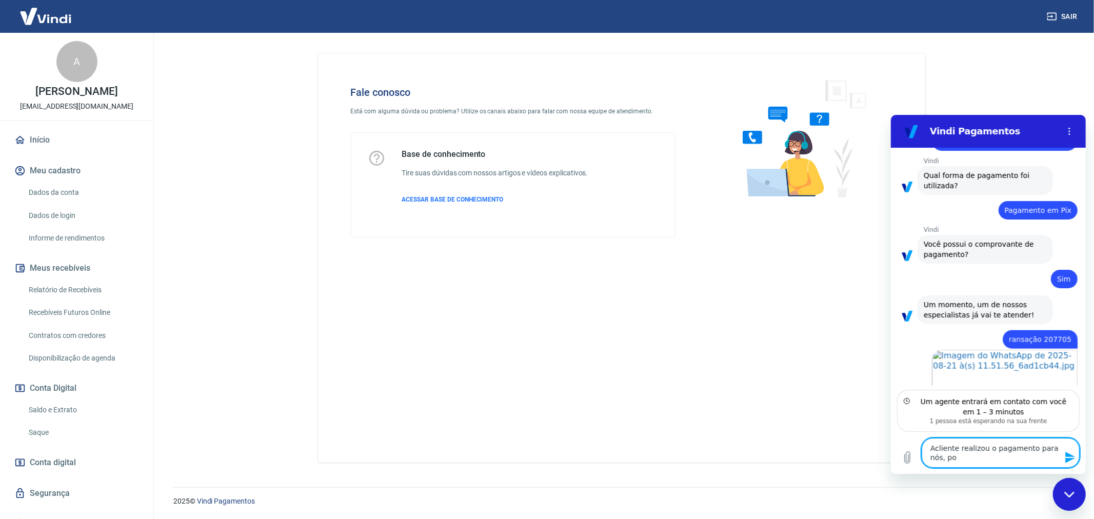
type textarea "x"
type textarea "Acliente realizou o pagamento para nós, poré"
type textarea "x"
type textarea "Acliente realizou o pagamento para nós, porém"
type textarea "x"
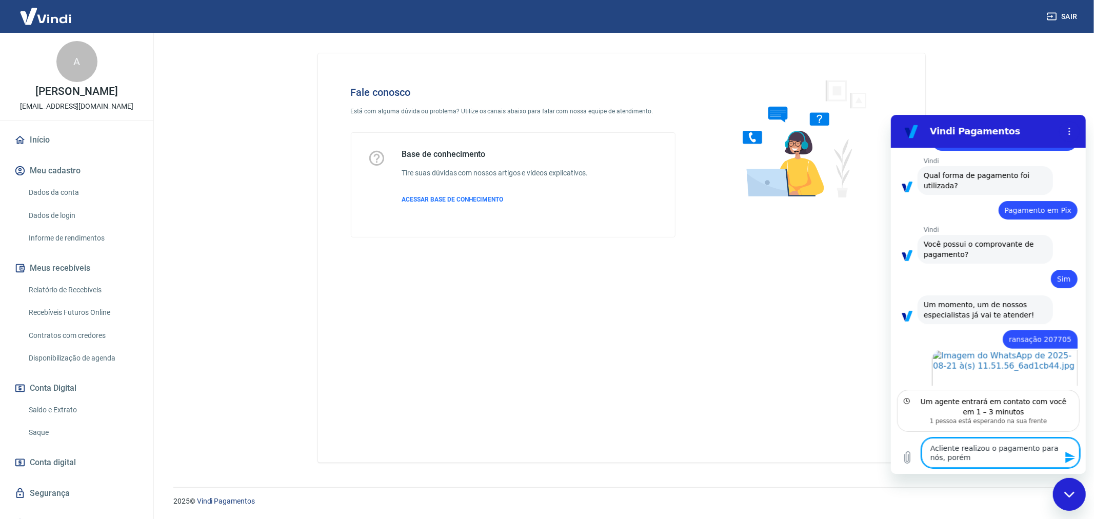
type textarea "Acliente realizou o pagamento para nós, porém"
type textarea "x"
type textarea "Acliente realizou o pagamento para nós, porém n"
type textarea "x"
type textarea "Acliente realizou o pagamento para nós, porém"
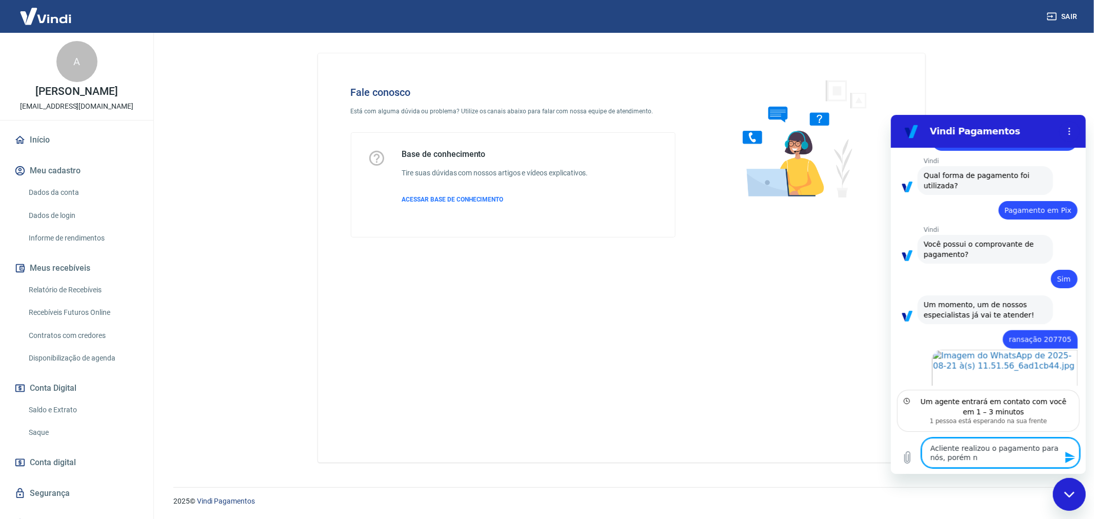
type textarea "x"
type textarea "Acliente realizou o pagamento para nós, porém a"
type textarea "x"
type textarea "Acliente realizou o pagamento para nós, porém a"
type textarea "x"
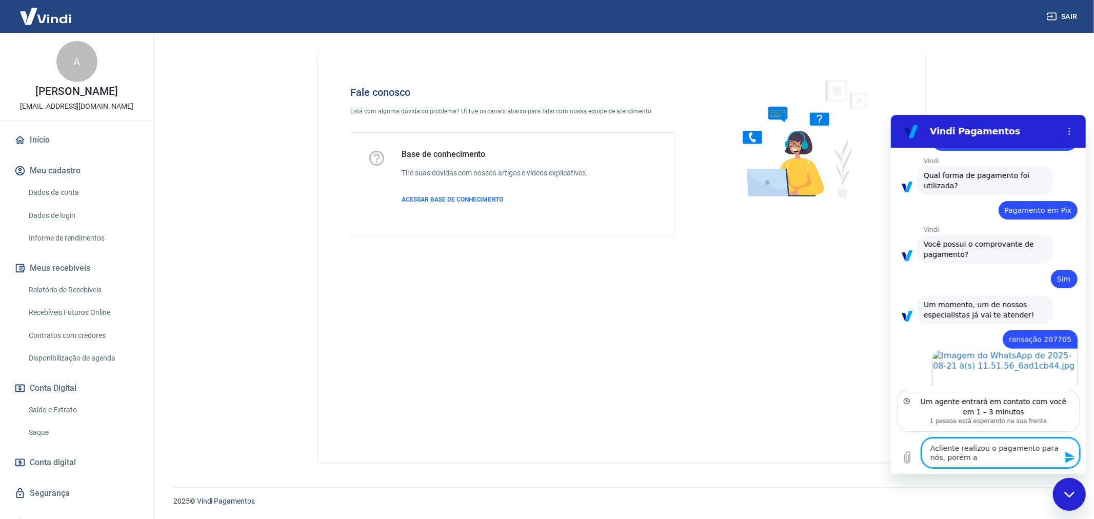
type textarea "Acliente realizou o pagamento para nós, porém a v"
type textarea "x"
type textarea "Acliente realizou o pagamento para nós, porém a vi"
type textarea "x"
type textarea "Acliente realizou o pagamento para nós, porém a vin"
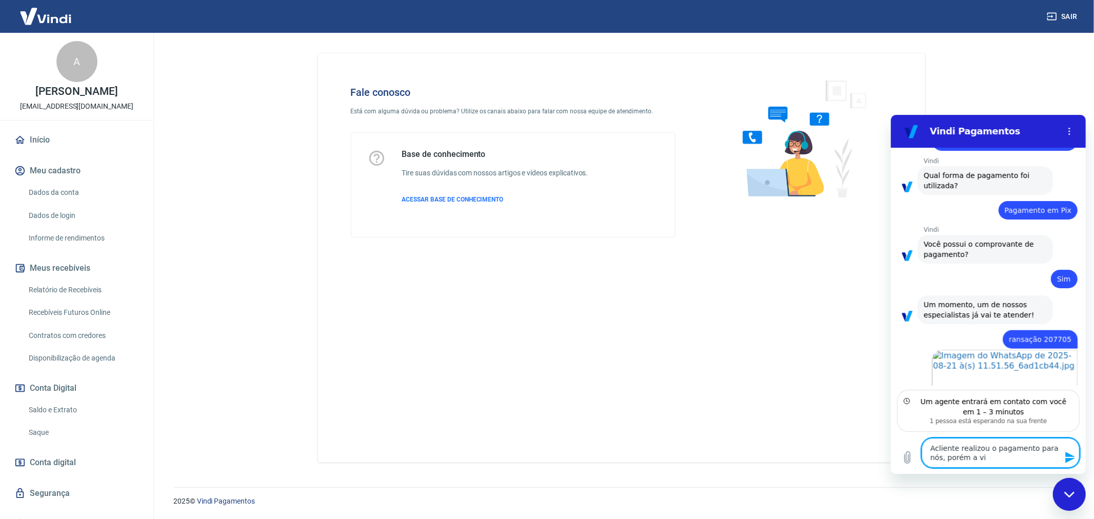
type textarea "x"
type textarea "Acliente realizou o pagamento para nós, porém a vind"
type textarea "x"
type textarea "Acliente realizou o pagamento para nós, porém a vindi"
type textarea "x"
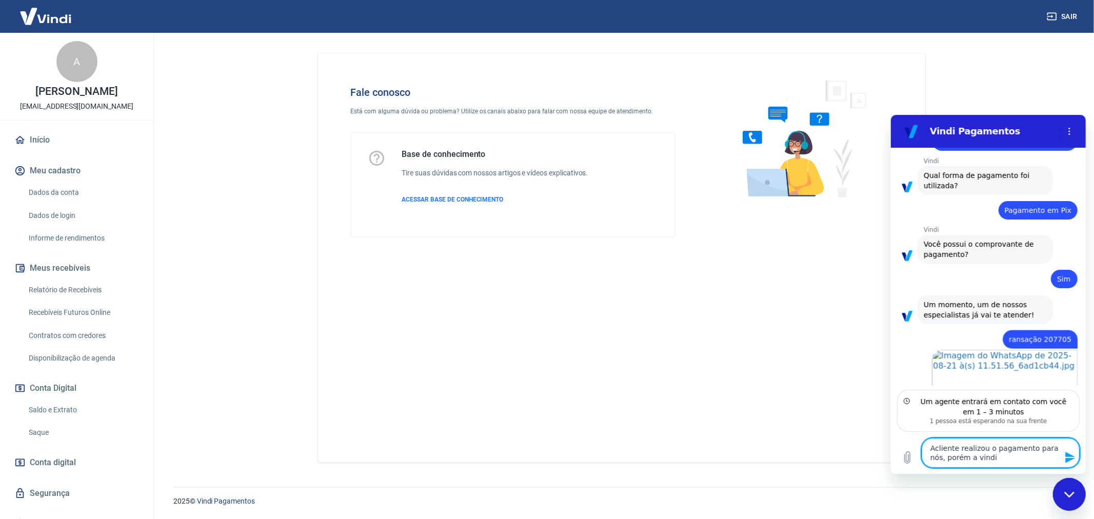
type textarea "Acliente realizou o pagamento para nós, porém a vindi"
type textarea "x"
type textarea "Acliente realizou o pagamento para nós, porém a vindi n"
type textarea "x"
type textarea "Acliente realizou o pagamento para nós, porém a vindi nã"
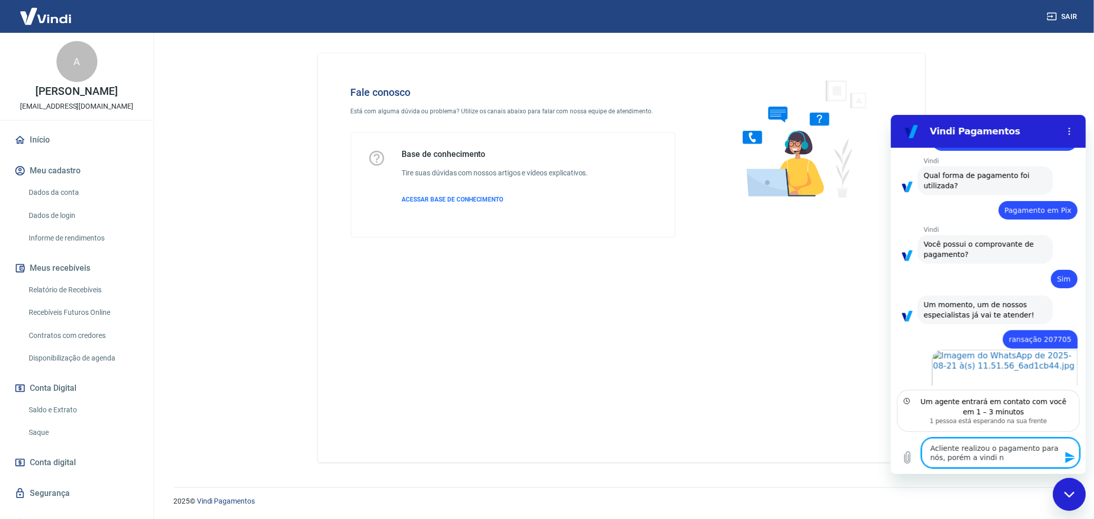
type textarea "x"
type textarea "Acliente realizou o pagamento para nós, porém a vindi não"
type textarea "x"
type textarea "Acliente realizou o pagamento para nós, porém a vindi não"
type textarea "x"
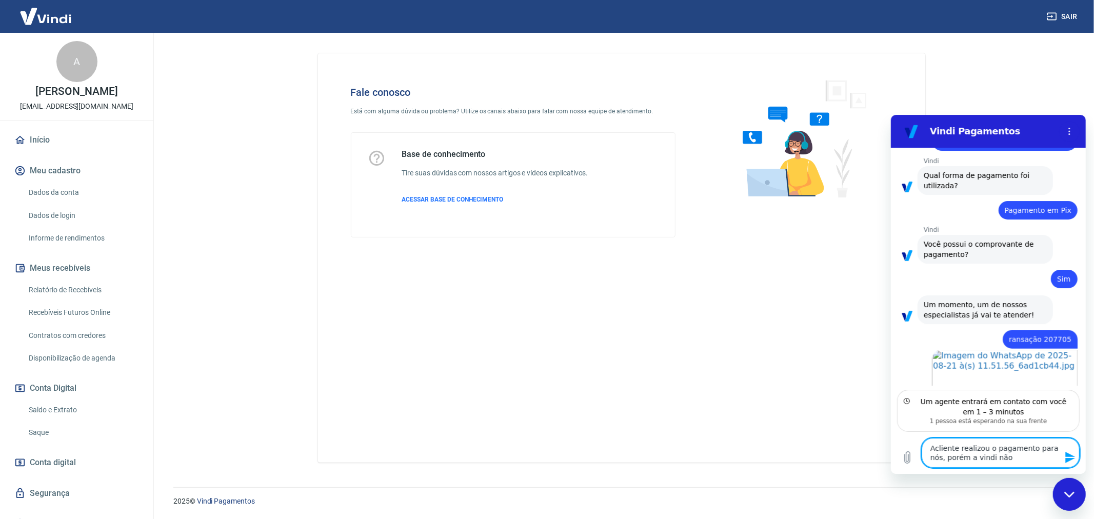
type textarea "Acliente realizou o pagamento para nós, porém a vindi não p"
type textarea "x"
type textarea "Acliente realizou o pagamento para nós, porém a vindi não pr"
type textarea "x"
type textarea "Acliente realizou o pagamento para nós, porém a vindi não pro"
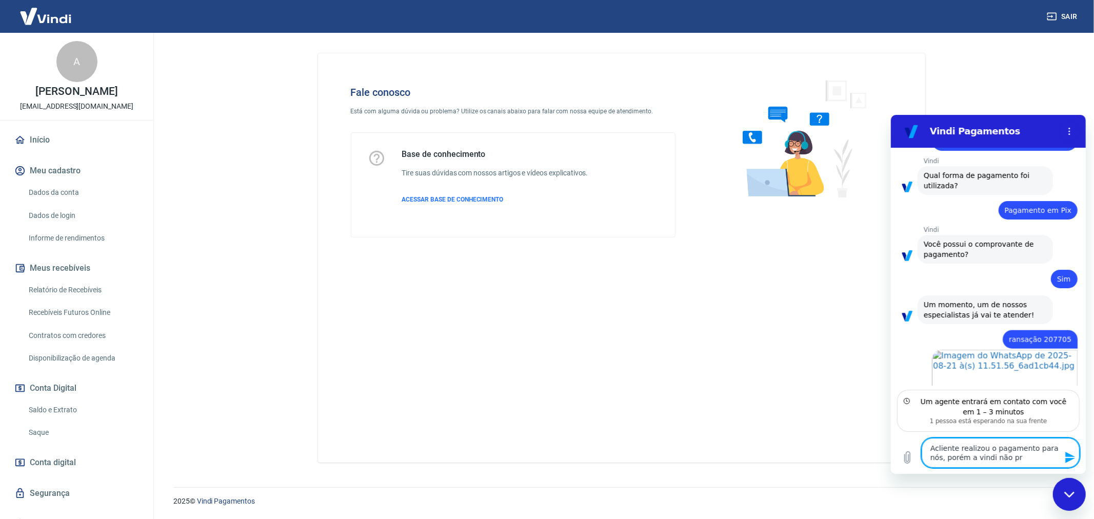
type textarea "x"
type textarea "Acliente realizou o pagamento para nós, porém a vindi não proc"
type textarea "x"
type textarea "Acliente realizou o pagamento para nós, porém a vindi não proce"
type textarea "x"
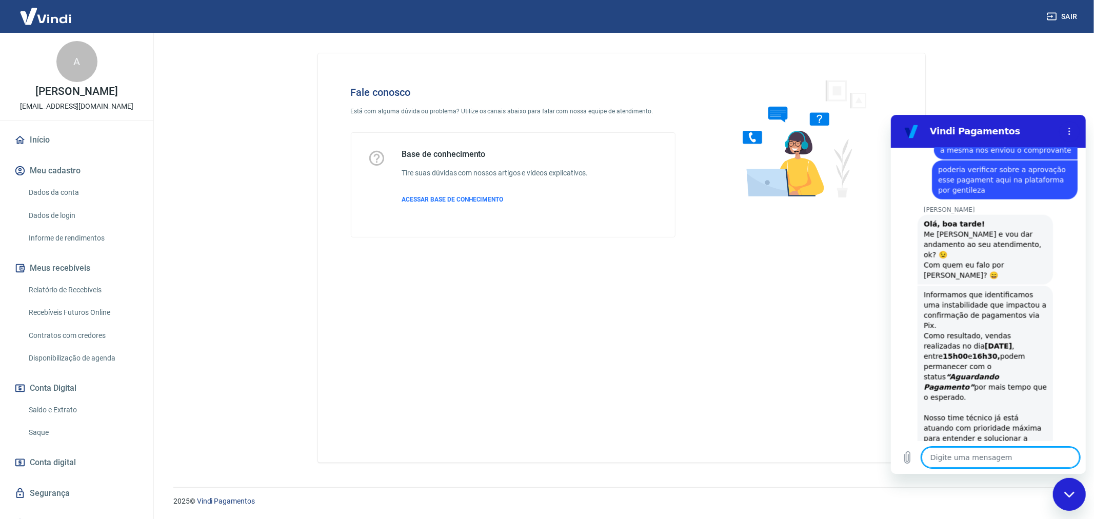
scroll to position [1332, 0]
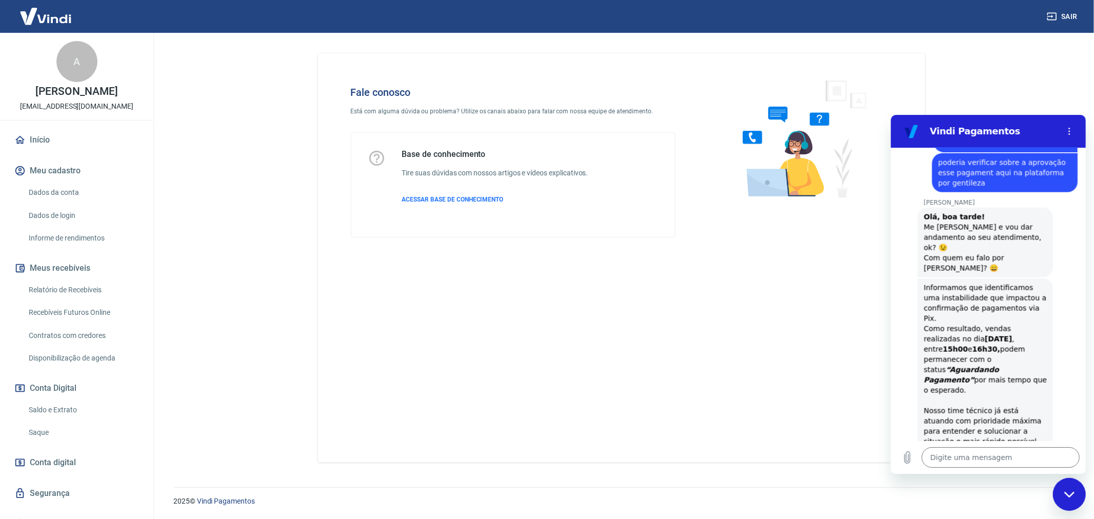
drag, startPoint x: 961, startPoint y: 286, endPoint x: 970, endPoint y: 287, distance: 9.3
click at [984, 334] on strong "20/08/2025" at bounding box center [997, 338] width 27 height 8
click at [999, 365] on strong "“Aguardando Pagamento”" at bounding box center [960, 374] width 75 height 18
drag, startPoint x: 956, startPoint y: 302, endPoint x: 977, endPoint y: 301, distance: 21.6
click at [959, 365] on strong "“Aguardando Pagamento”" at bounding box center [960, 374] width 75 height 18
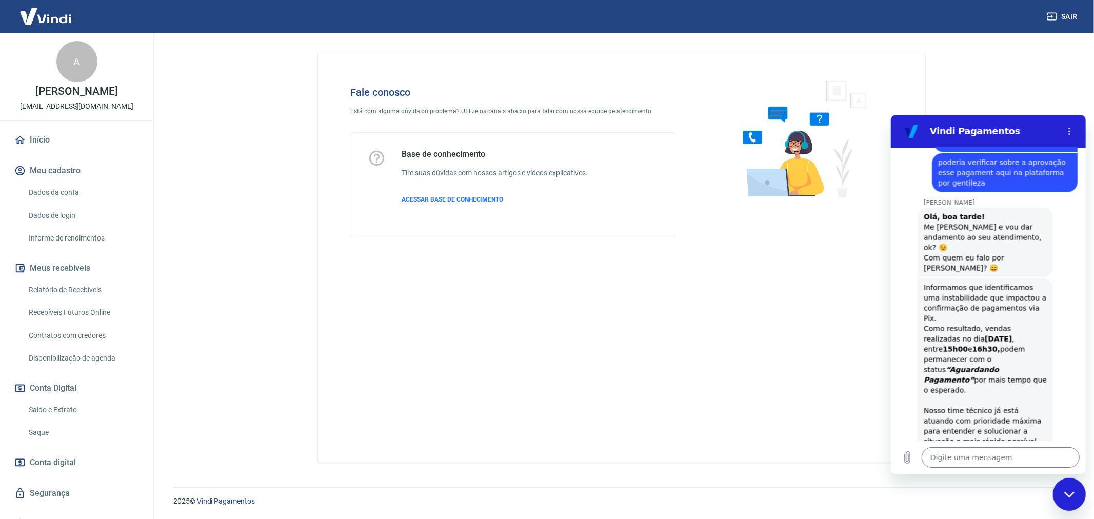
click at [1004, 298] on div "Informamos que identificamos uma instabilidade que impactou a confirmação de pa…" at bounding box center [984, 395] width 123 height 226
click at [965, 457] on textarea at bounding box center [1000, 457] width 158 height 21
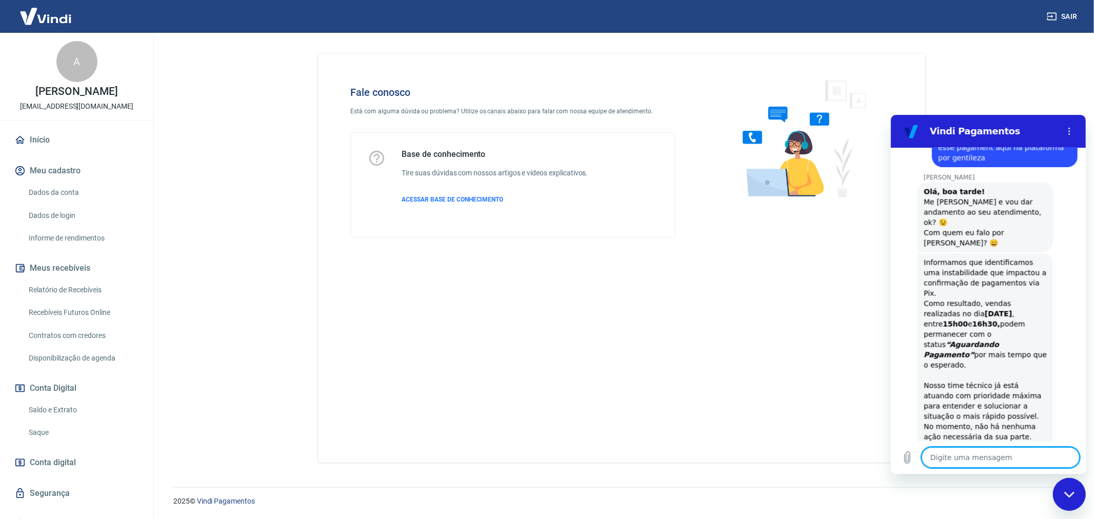
click at [623, 304] on div "Fale conosco Está com alguma dúvida ou problema? Utilize os canais abaixo para …" at bounding box center [621, 257] width 607 height 409
